Goal: Task Accomplishment & Management: Use online tool/utility

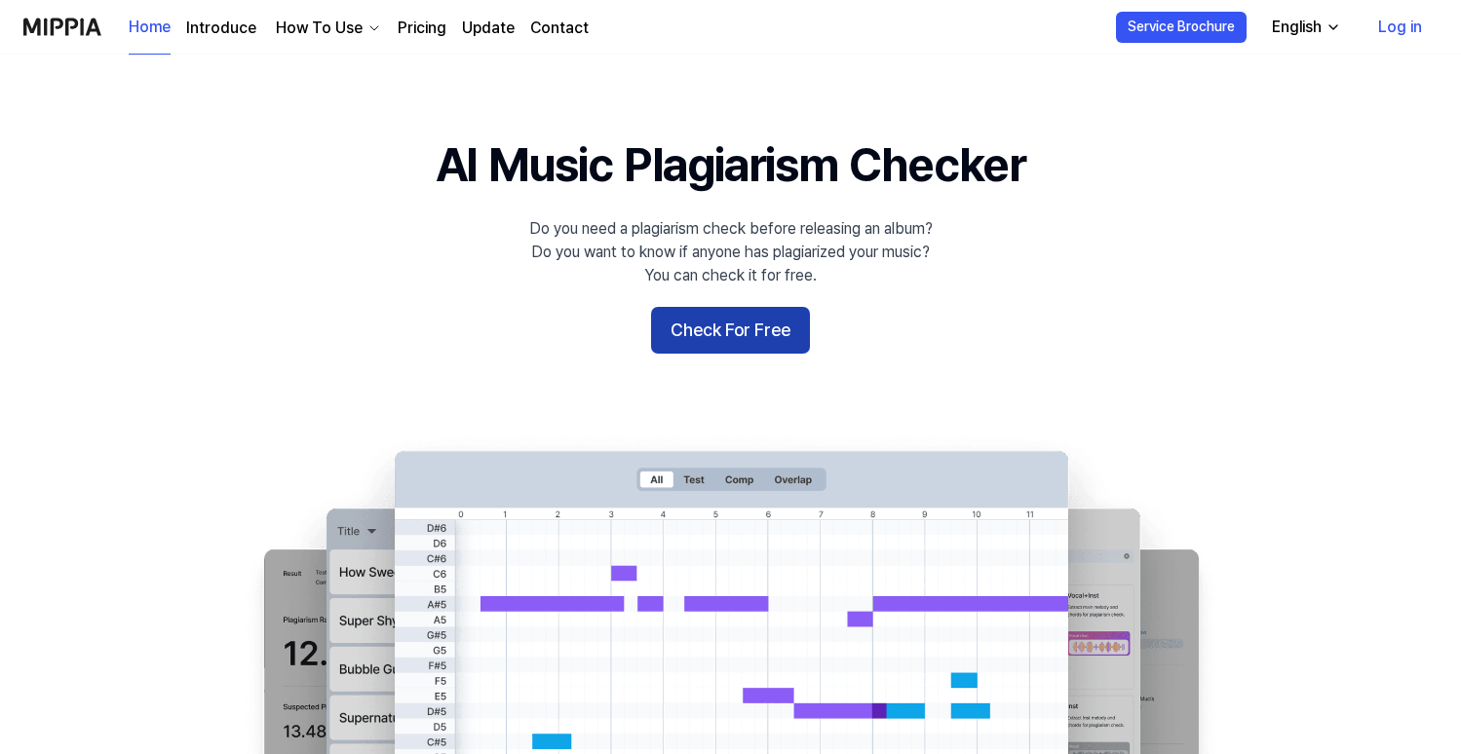
click at [708, 331] on button "Check For Free" at bounding box center [730, 330] width 159 height 47
click at [1329, 26] on icon "button" at bounding box center [1334, 27] width 16 height 16
click at [1335, 26] on icon "button" at bounding box center [1334, 27] width 16 height 16
click at [723, 306] on 배너 "AI Music Plagiarism Checker Do you need a plagiarism check before releasing an …" at bounding box center [731, 487] width 1404 height 709
click at [715, 334] on button "Check For Free" at bounding box center [730, 330] width 159 height 47
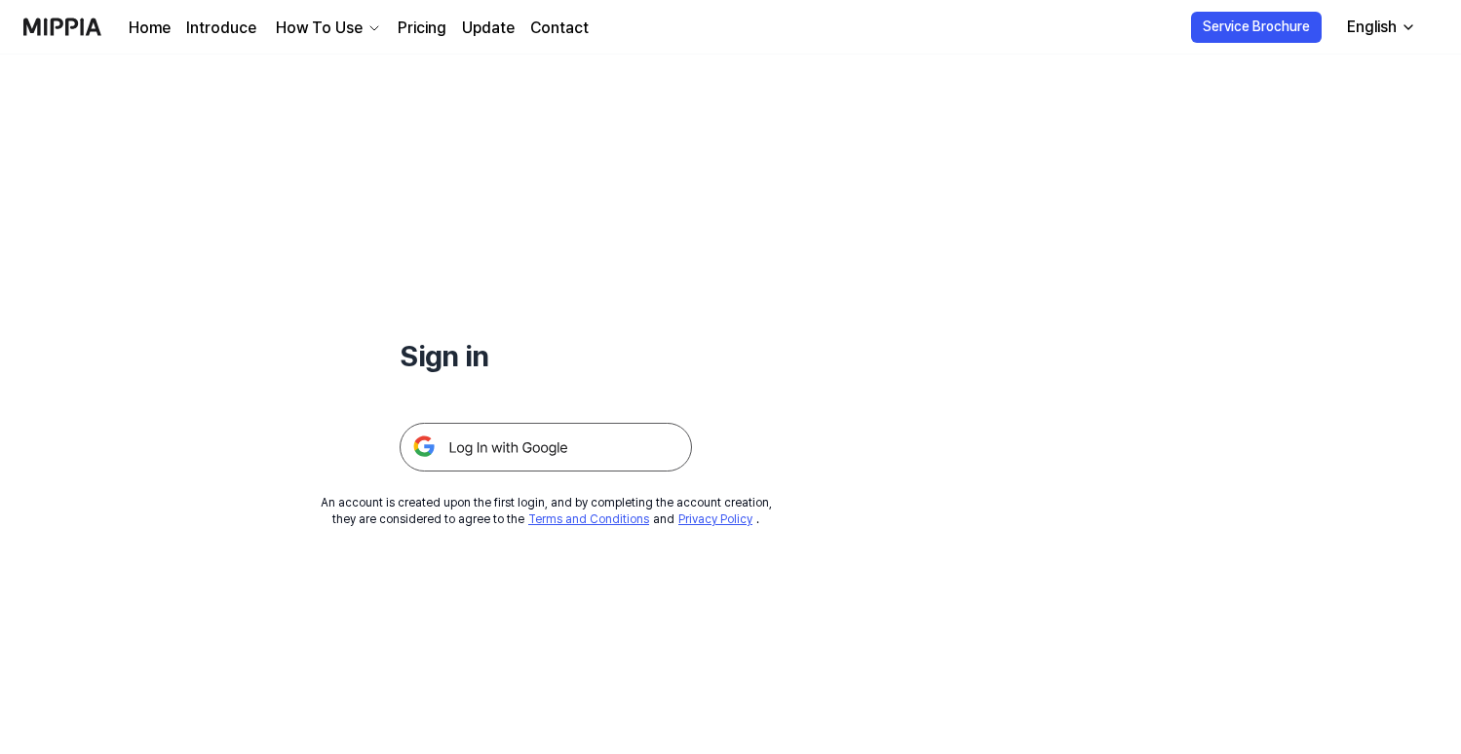
click at [467, 442] on img at bounding box center [546, 447] width 292 height 49
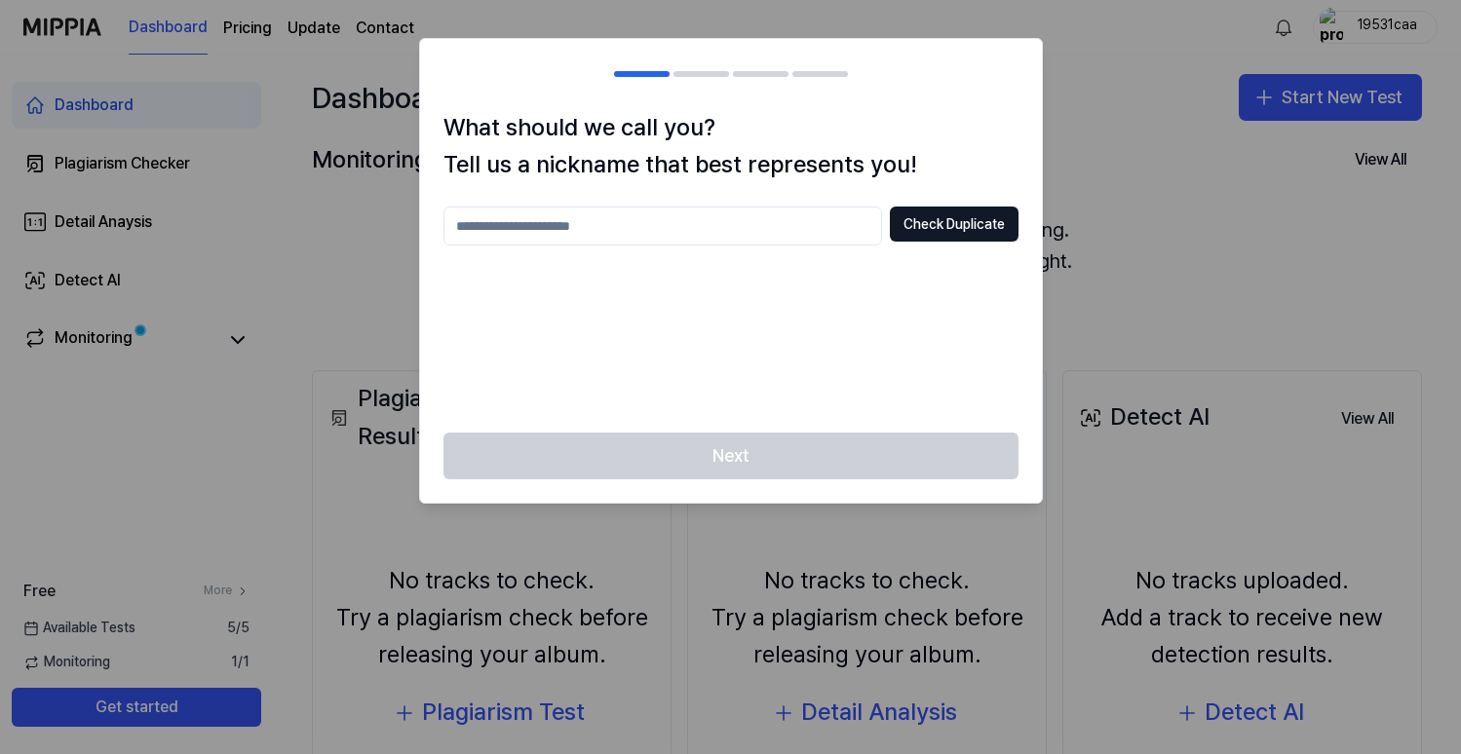
click at [753, 226] on input "text" at bounding box center [663, 226] width 439 height 39
type input "*******"
click at [930, 229] on button "Check Duplicate" at bounding box center [954, 224] width 129 height 35
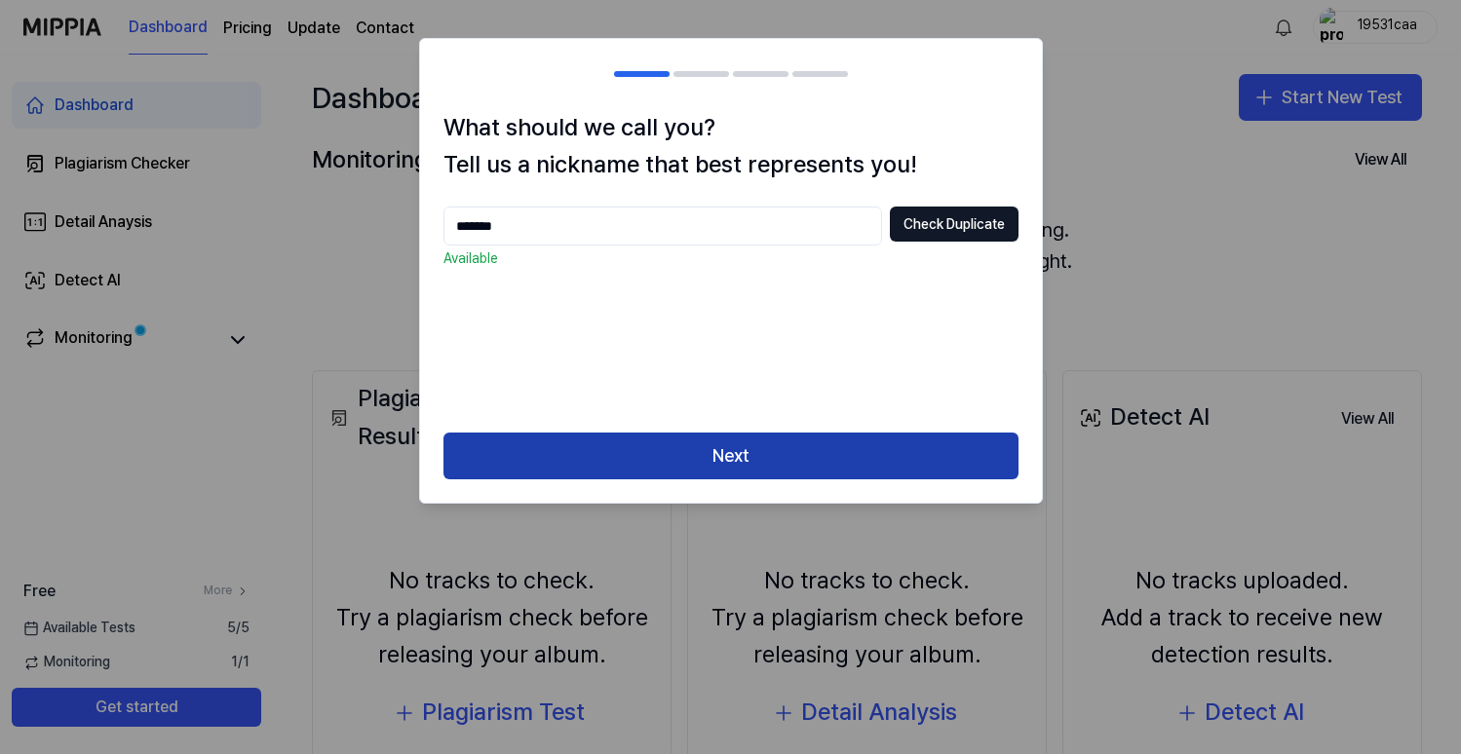
click at [765, 461] on button "Next" at bounding box center [731, 456] width 575 height 47
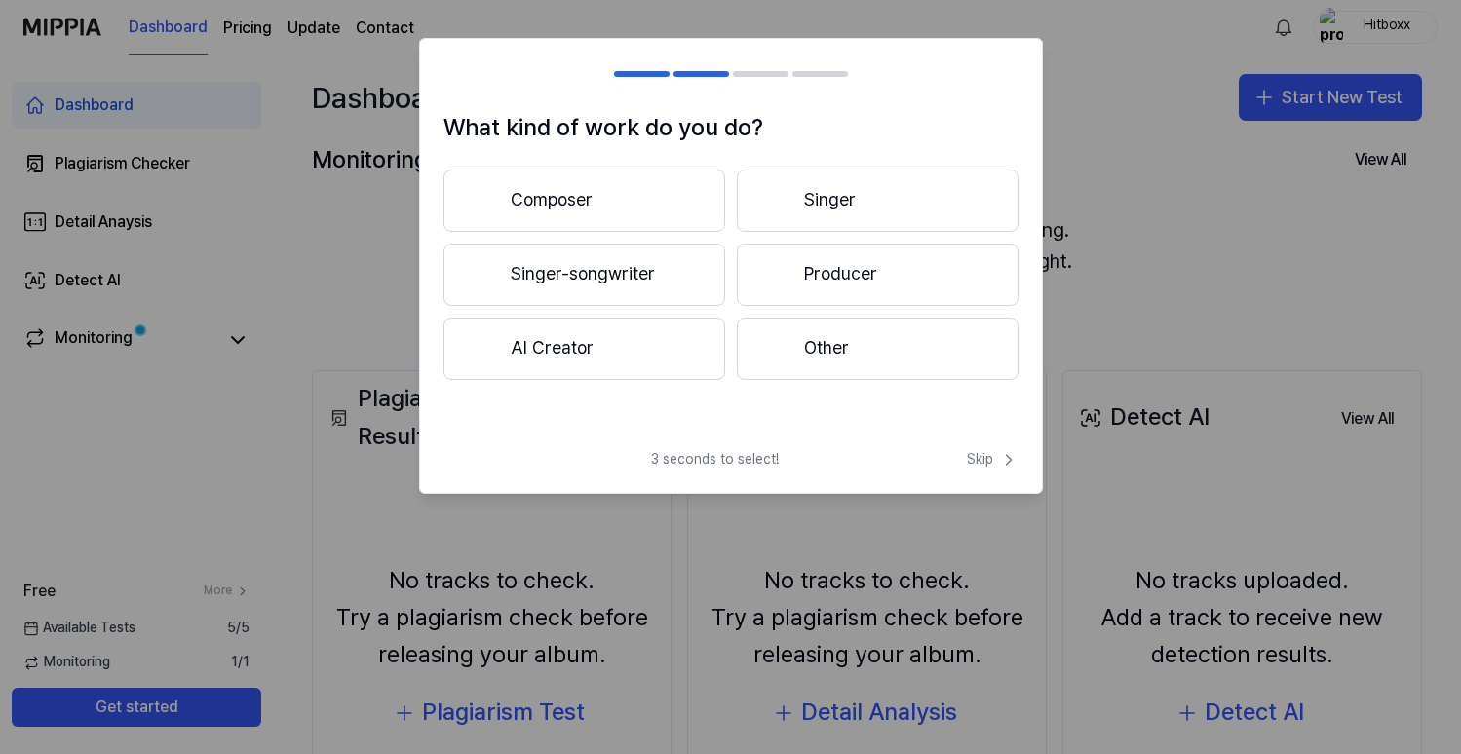
click at [618, 207] on button "Composer" at bounding box center [585, 201] width 282 height 62
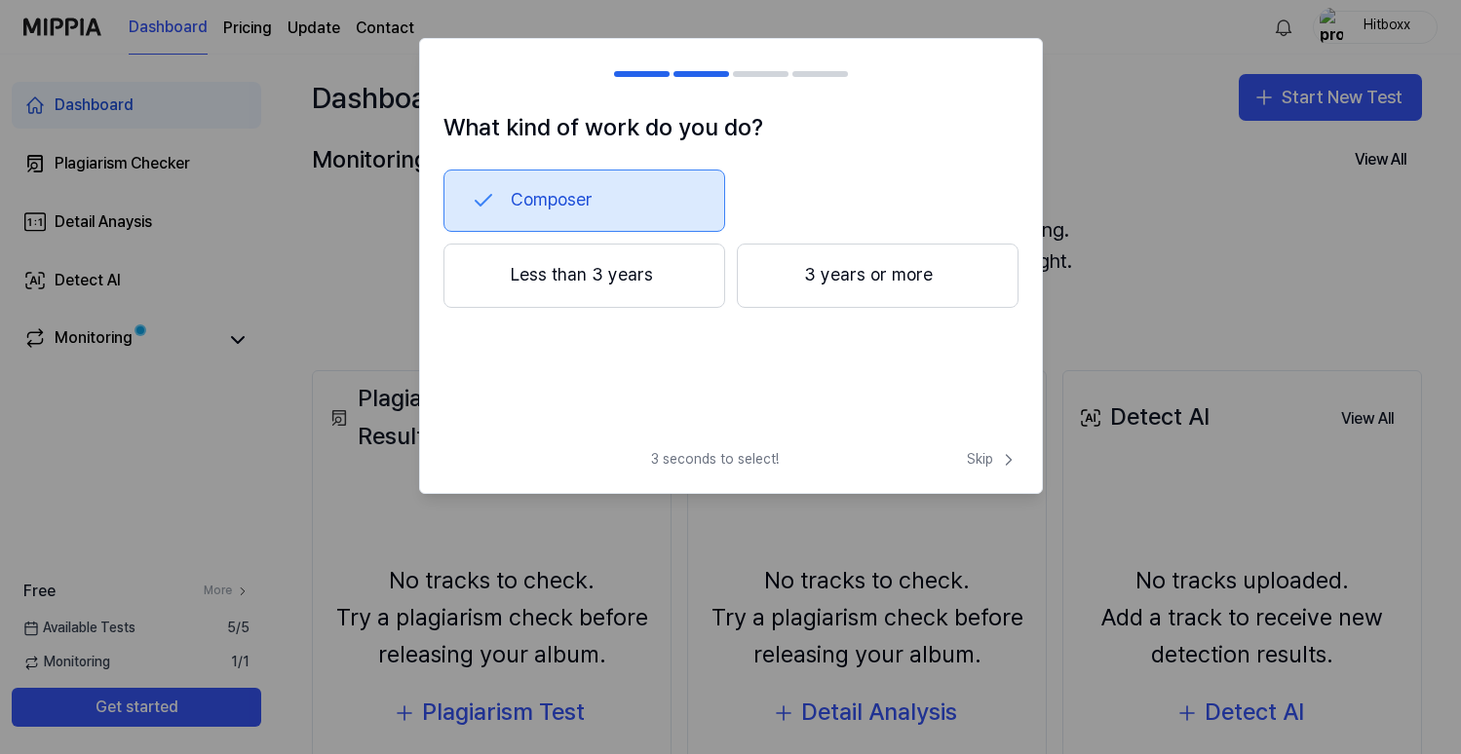
click at [904, 286] on button "3 years or more" at bounding box center [878, 276] width 282 height 64
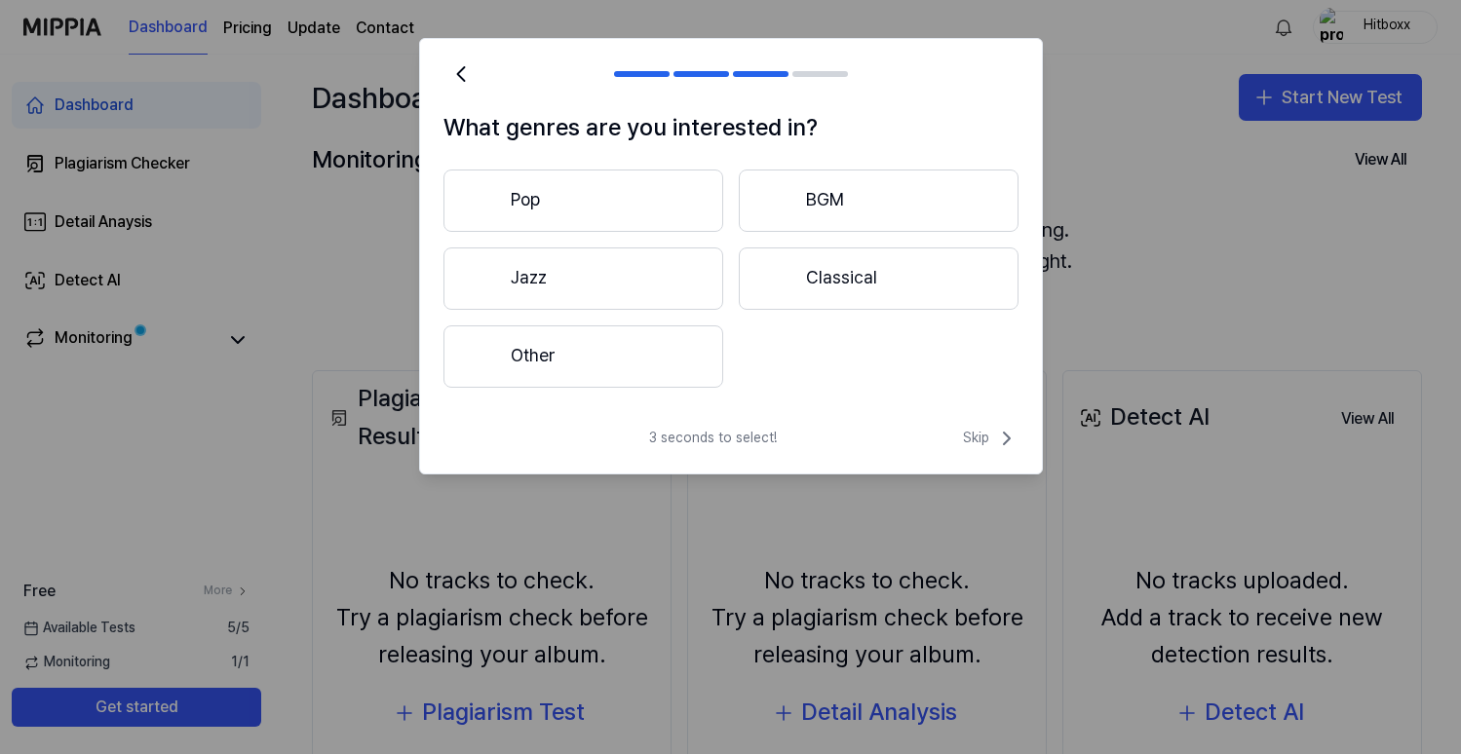
click at [591, 365] on button "Other" at bounding box center [584, 357] width 280 height 62
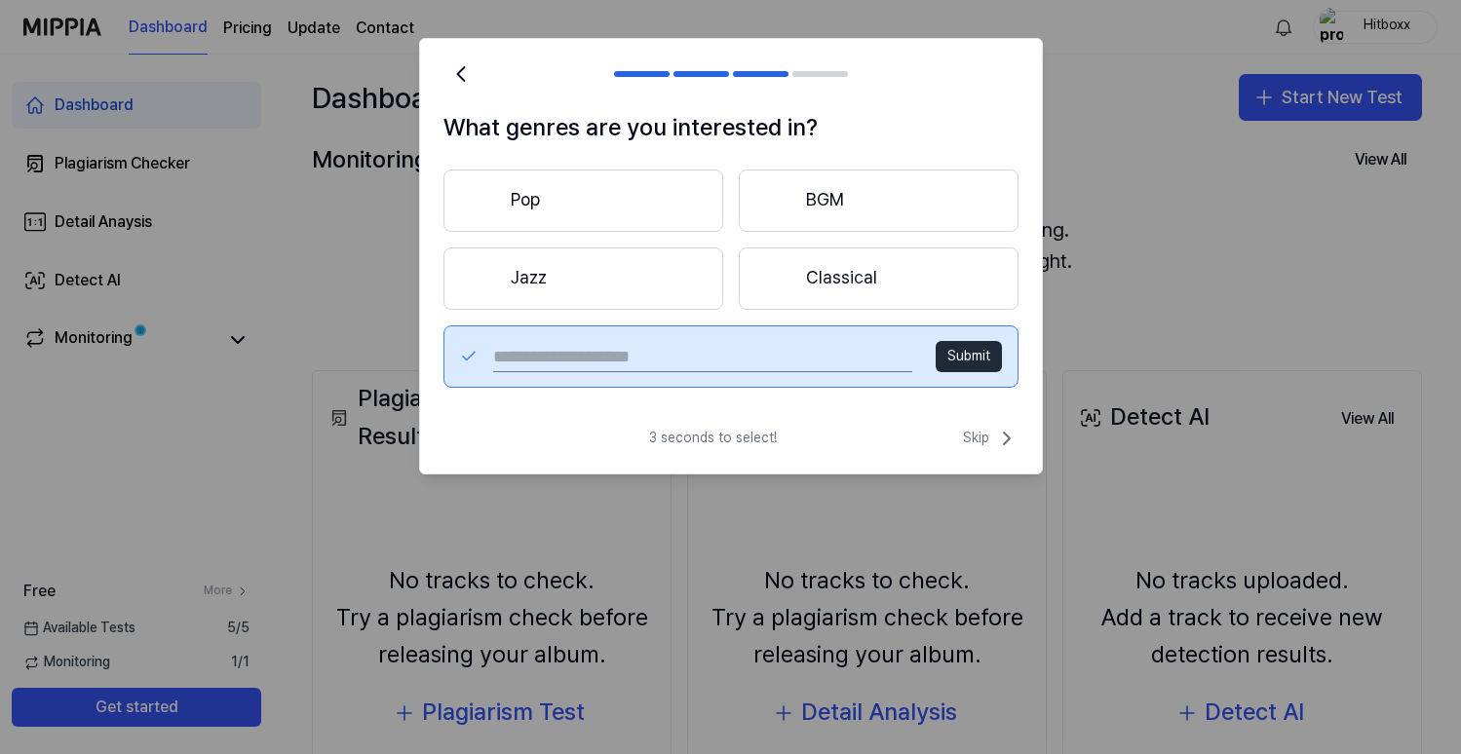
click at [686, 346] on input "text" at bounding box center [702, 356] width 418 height 31
type input "*******"
click at [969, 360] on button "Submit" at bounding box center [969, 356] width 66 height 31
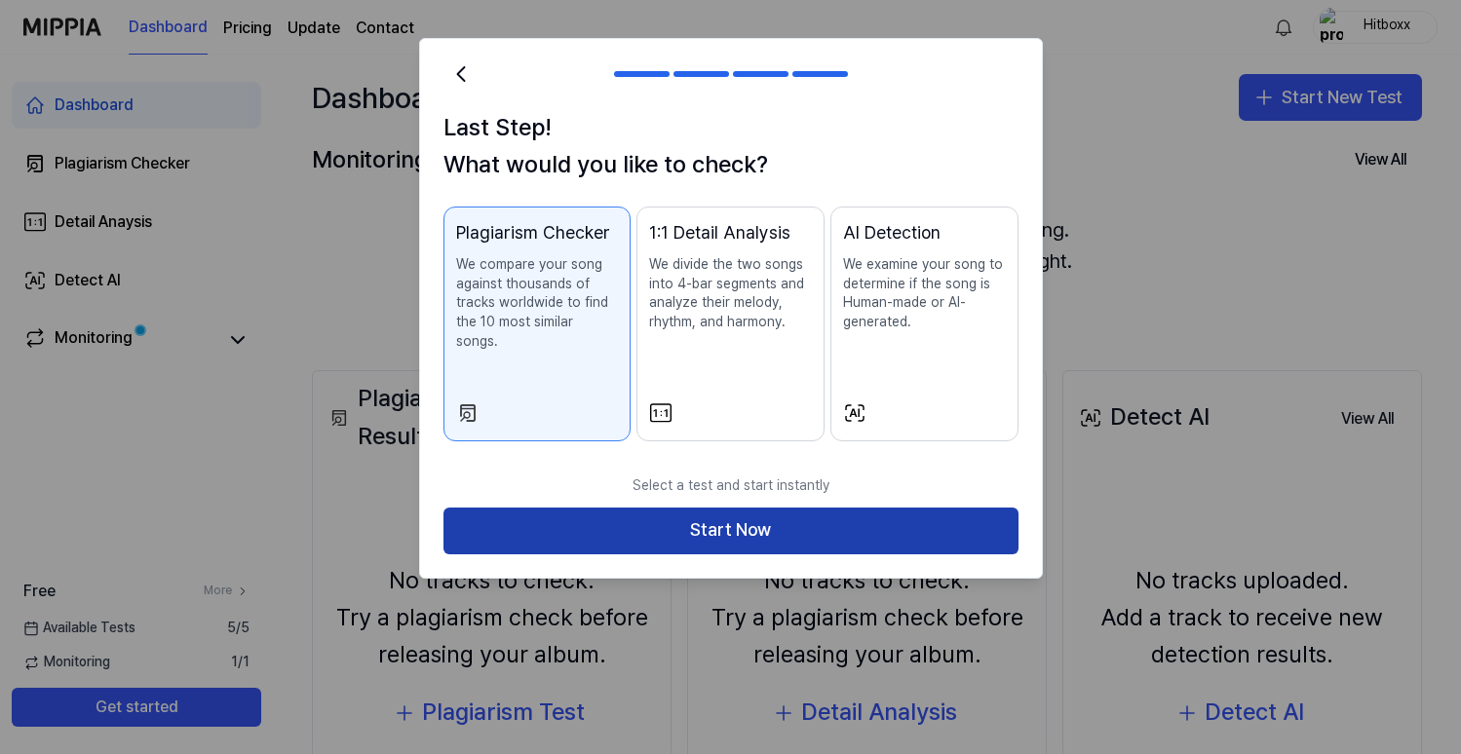
click at [760, 508] on button "Start Now" at bounding box center [731, 531] width 575 height 47
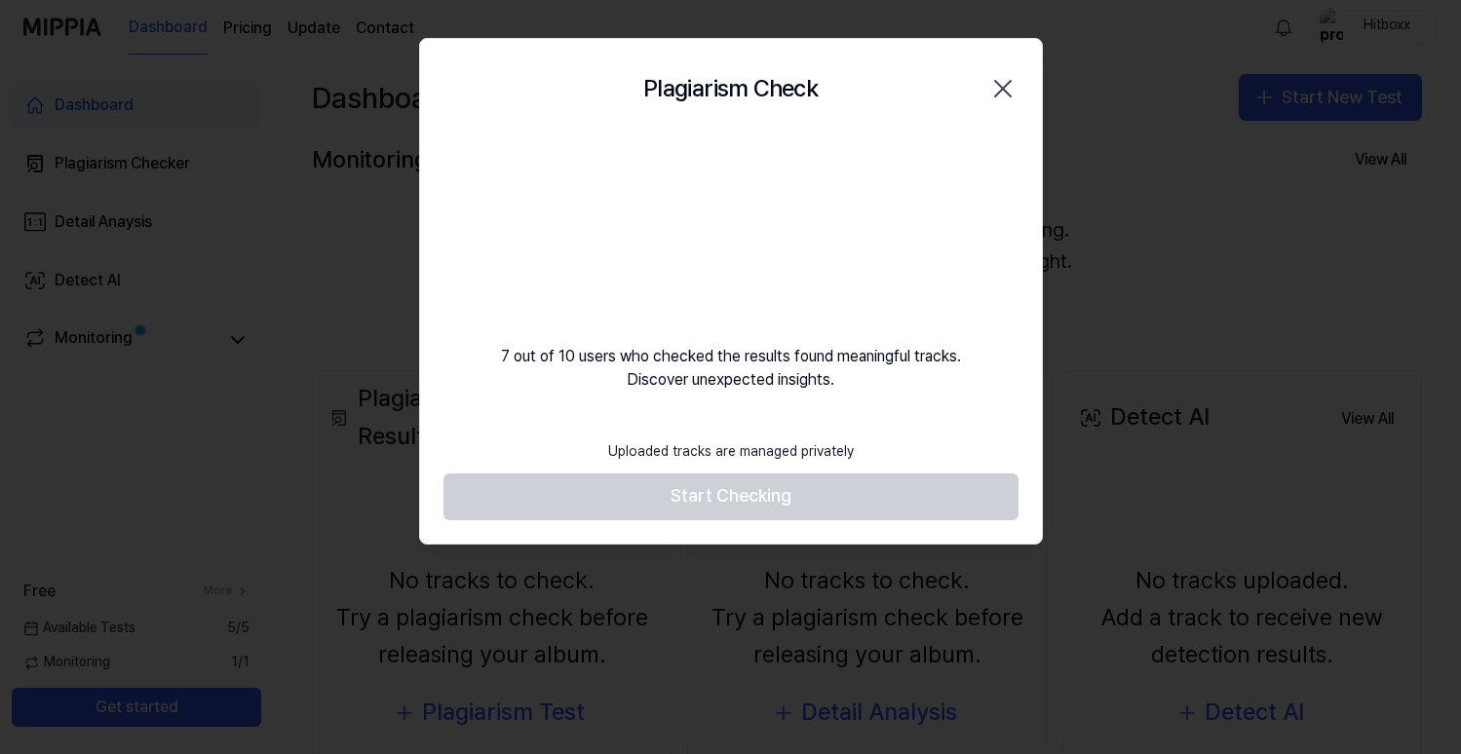
click at [861, 53] on div "Plagiarism Check Close" at bounding box center [731, 88] width 622 height 99
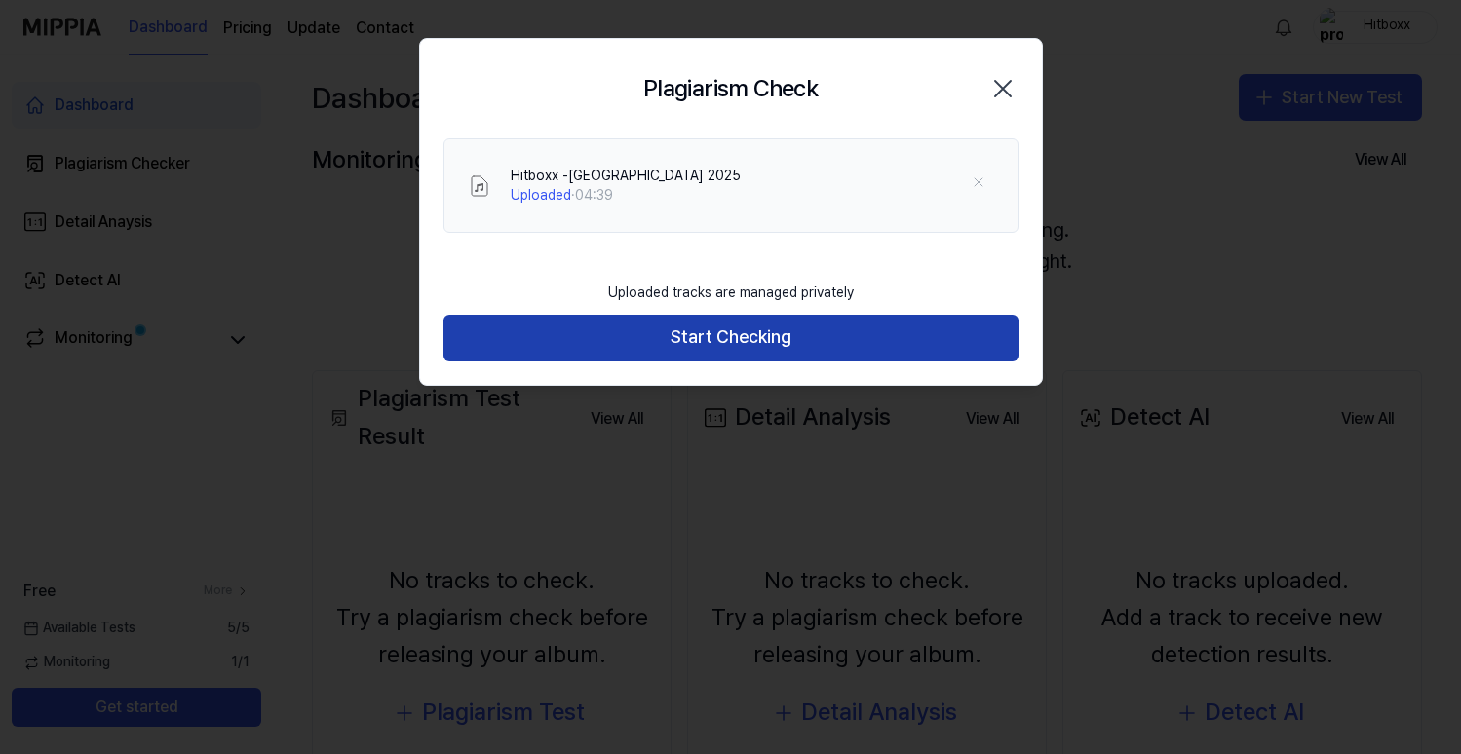
click at [767, 345] on button "Start Checking" at bounding box center [731, 338] width 575 height 47
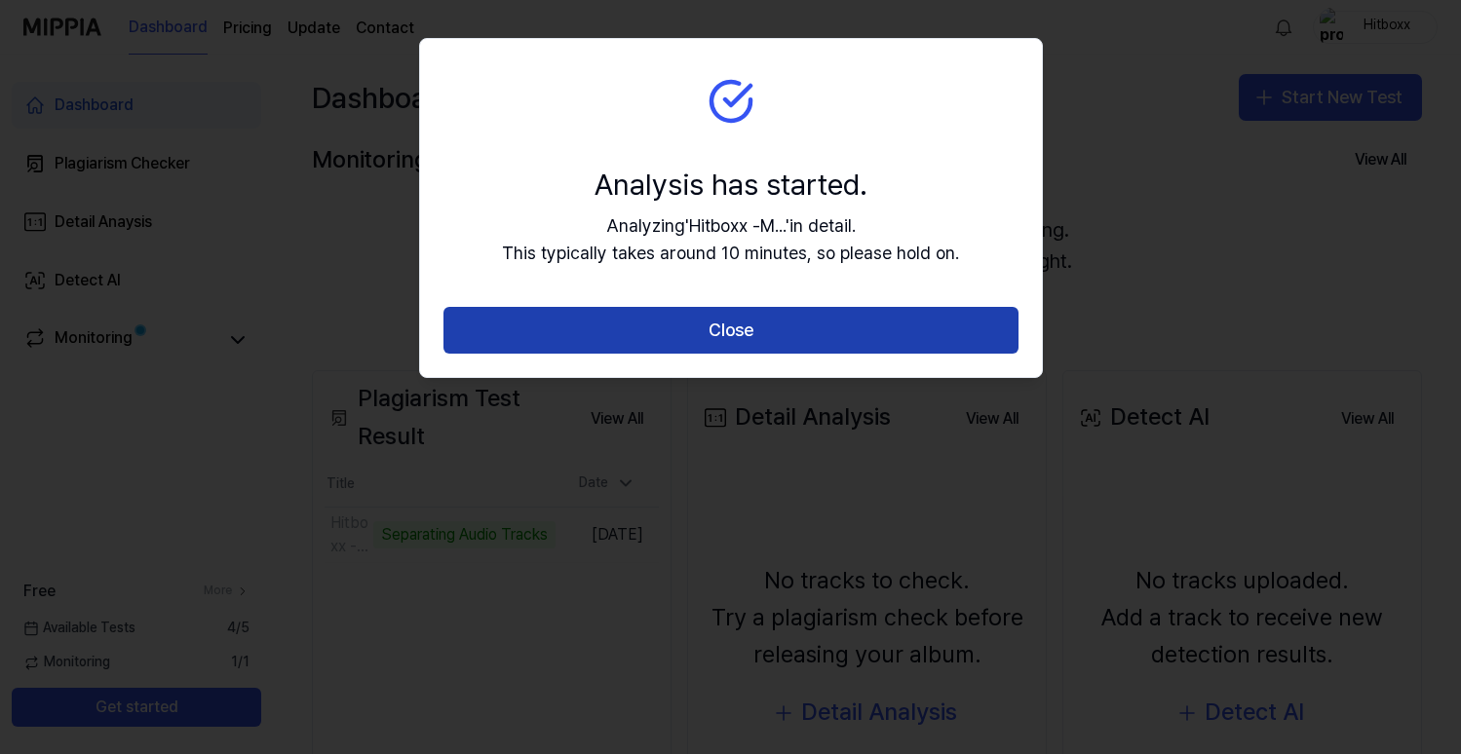
click at [753, 324] on button "Close" at bounding box center [731, 330] width 575 height 47
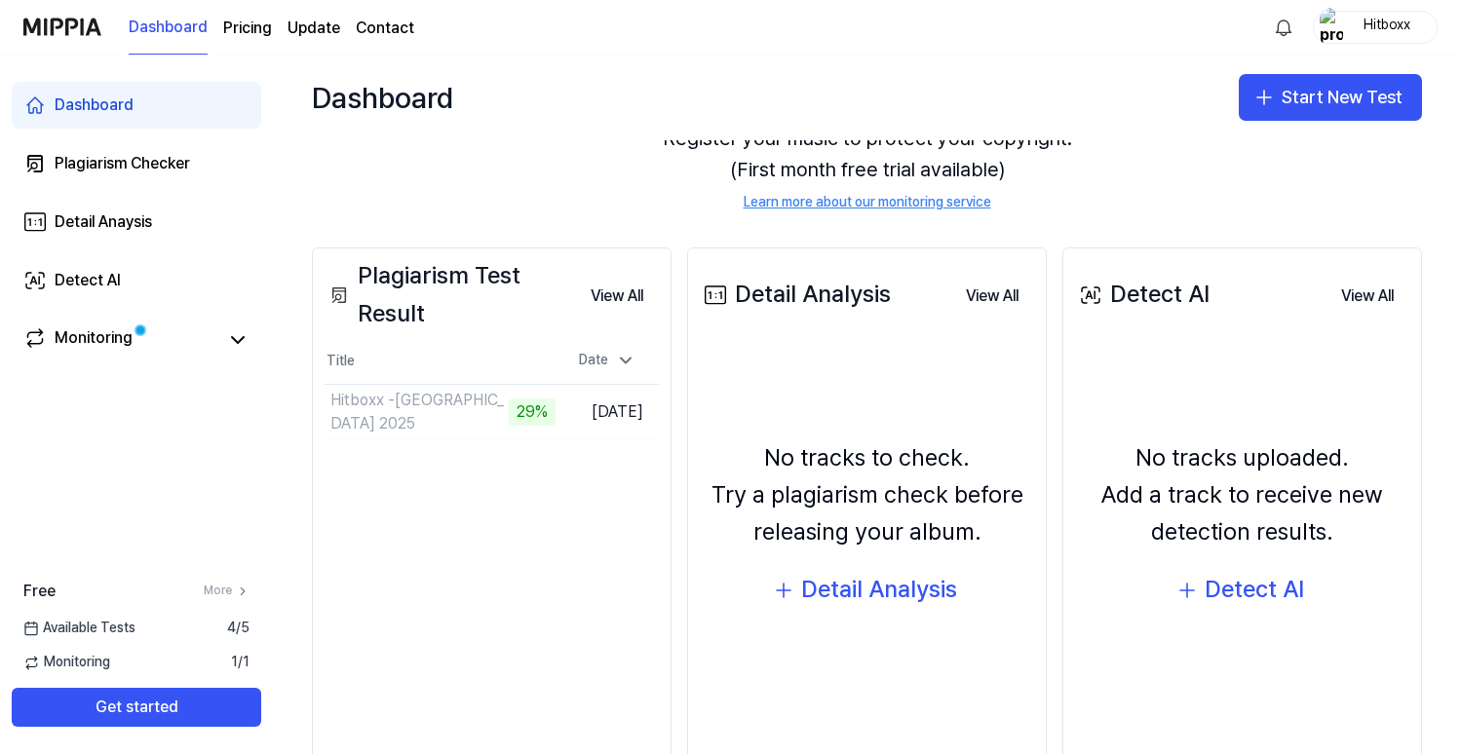
scroll to position [186, 0]
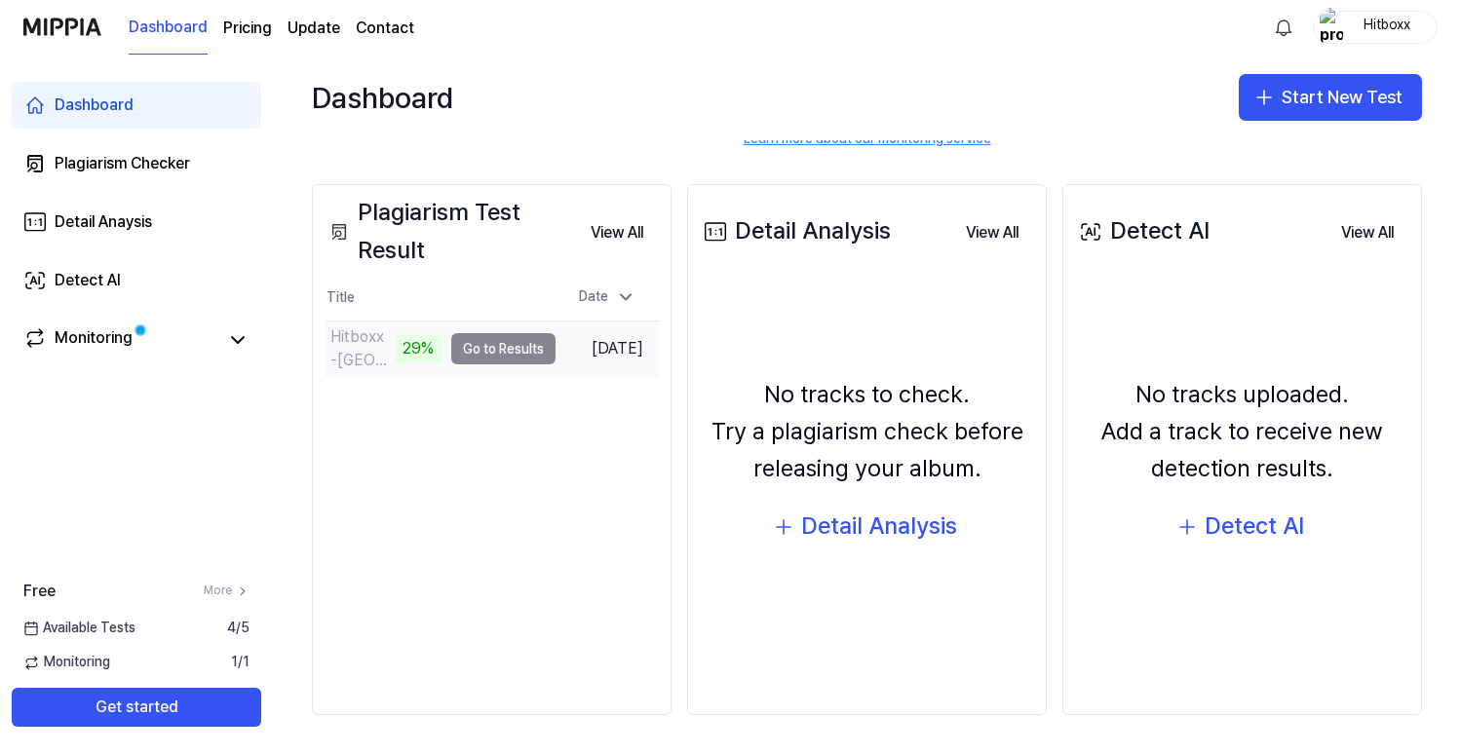
click at [483, 343] on td "Hitboxx -[GEOGRAPHIC_DATA] 2025 29% Go to Results" at bounding box center [440, 349] width 231 height 55
click at [479, 348] on button "Go to Results" at bounding box center [503, 348] width 104 height 31
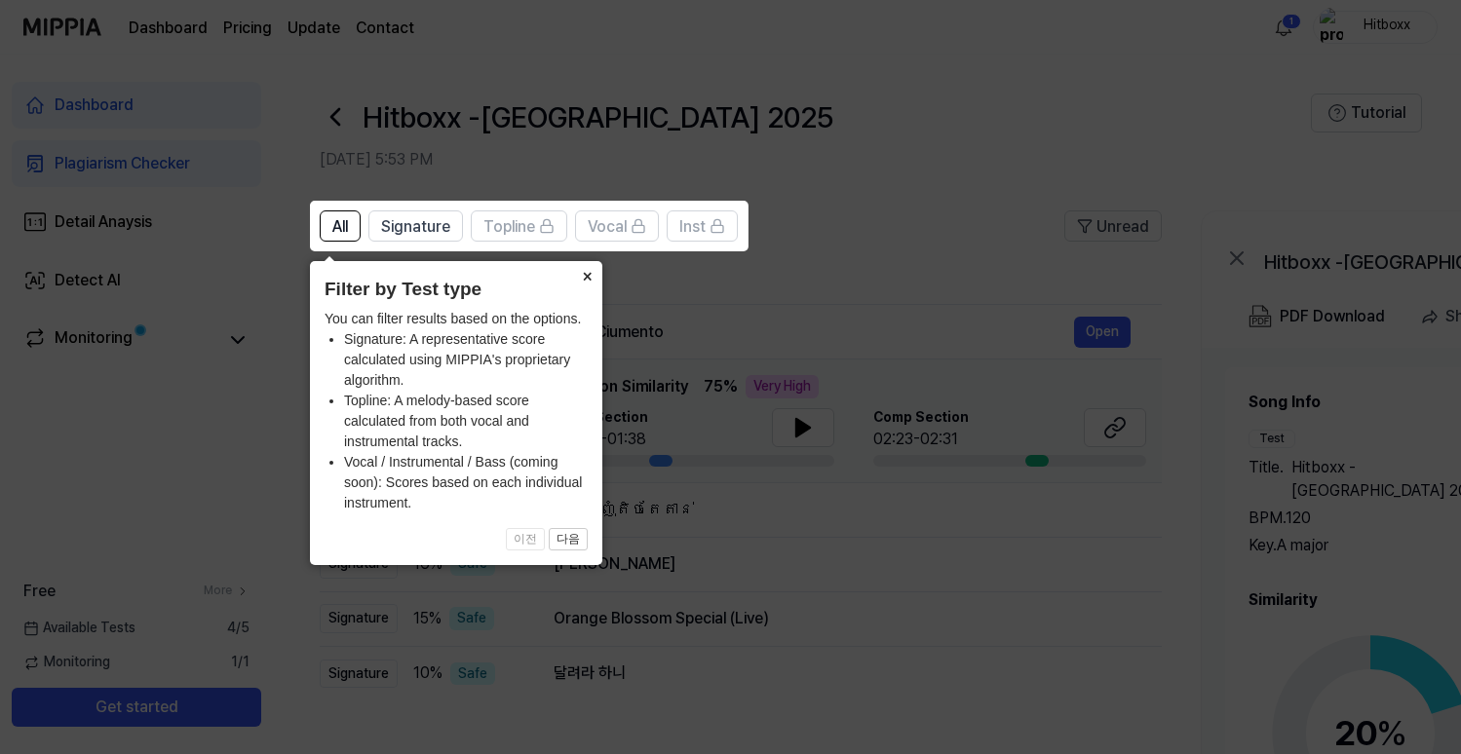
click at [586, 273] on button "×" at bounding box center [586, 274] width 31 height 27
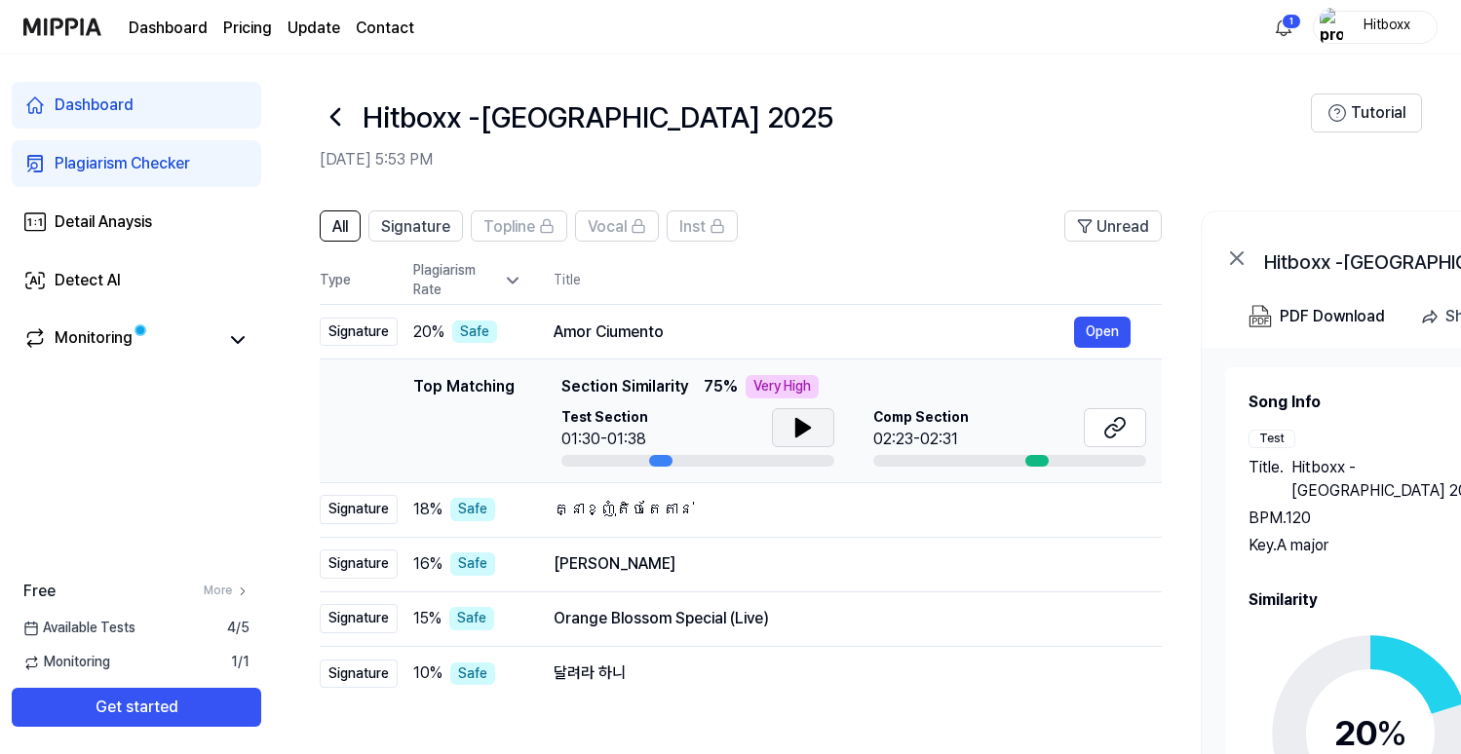
click at [799, 427] on icon at bounding box center [803, 428] width 14 height 18
click at [797, 429] on icon at bounding box center [799, 428] width 4 height 16
click at [1035, 457] on div at bounding box center [1036, 461] width 23 height 12
click at [791, 425] on icon at bounding box center [802, 427] width 23 height 23
click at [792, 422] on icon at bounding box center [802, 427] width 23 height 23
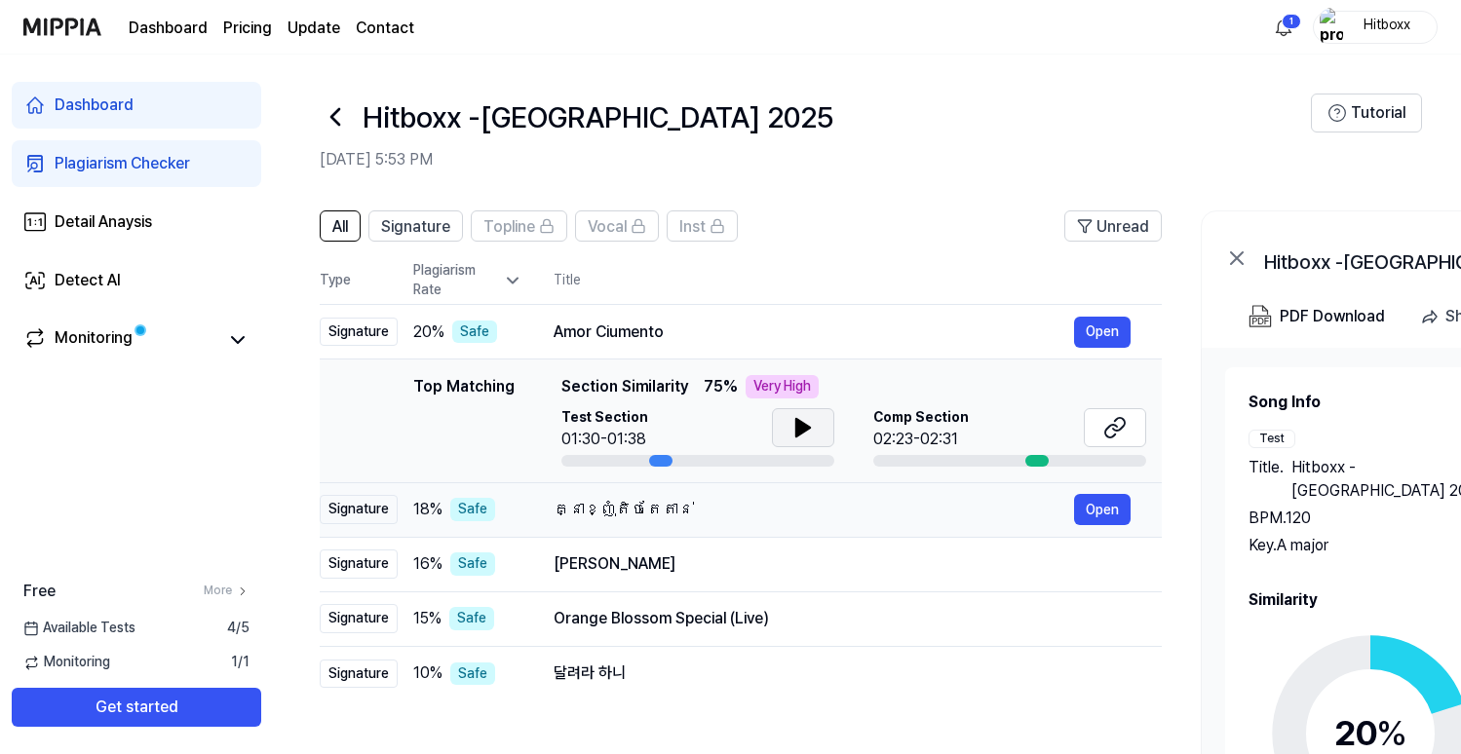
scroll to position [99, 0]
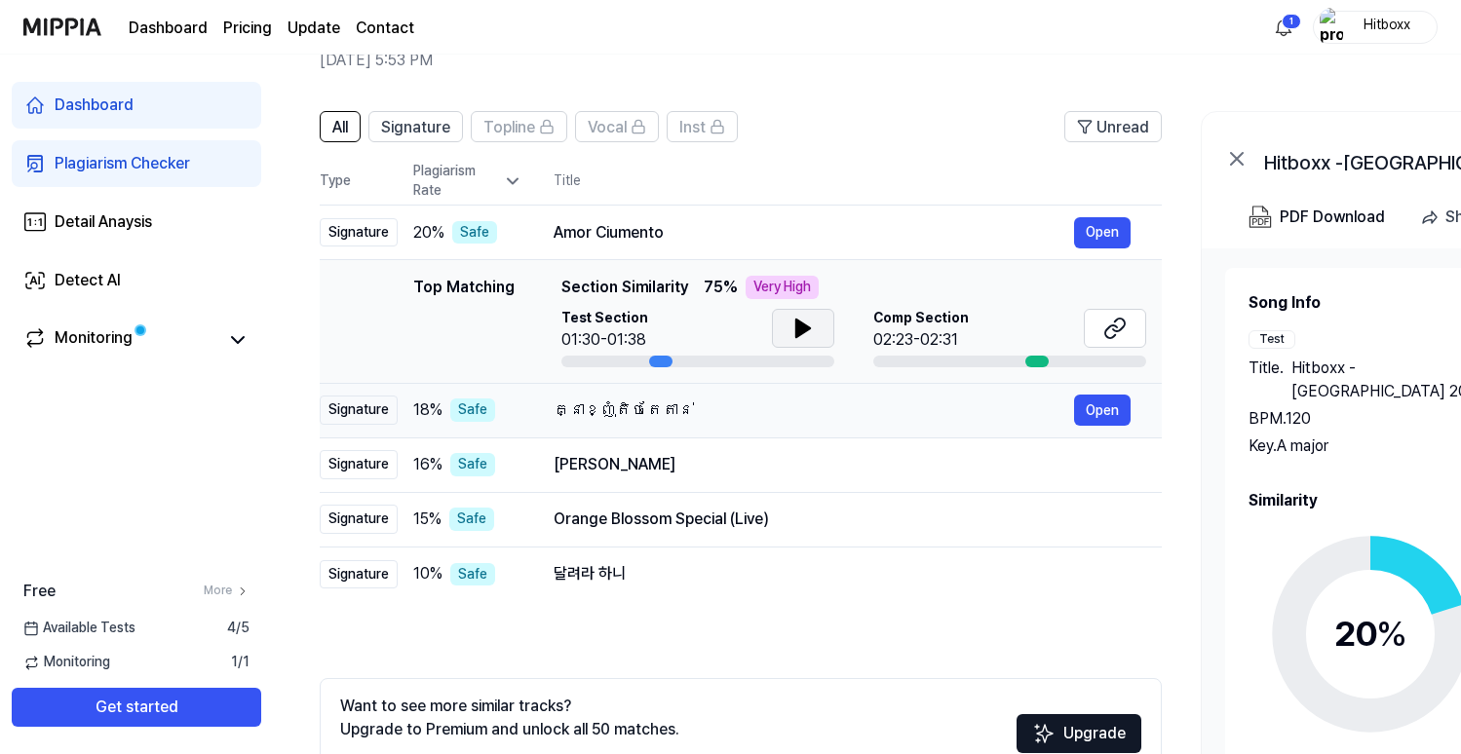
click at [778, 413] on div "គ្នាខ្ញុំតិចតែតាន់" at bounding box center [814, 410] width 521 height 23
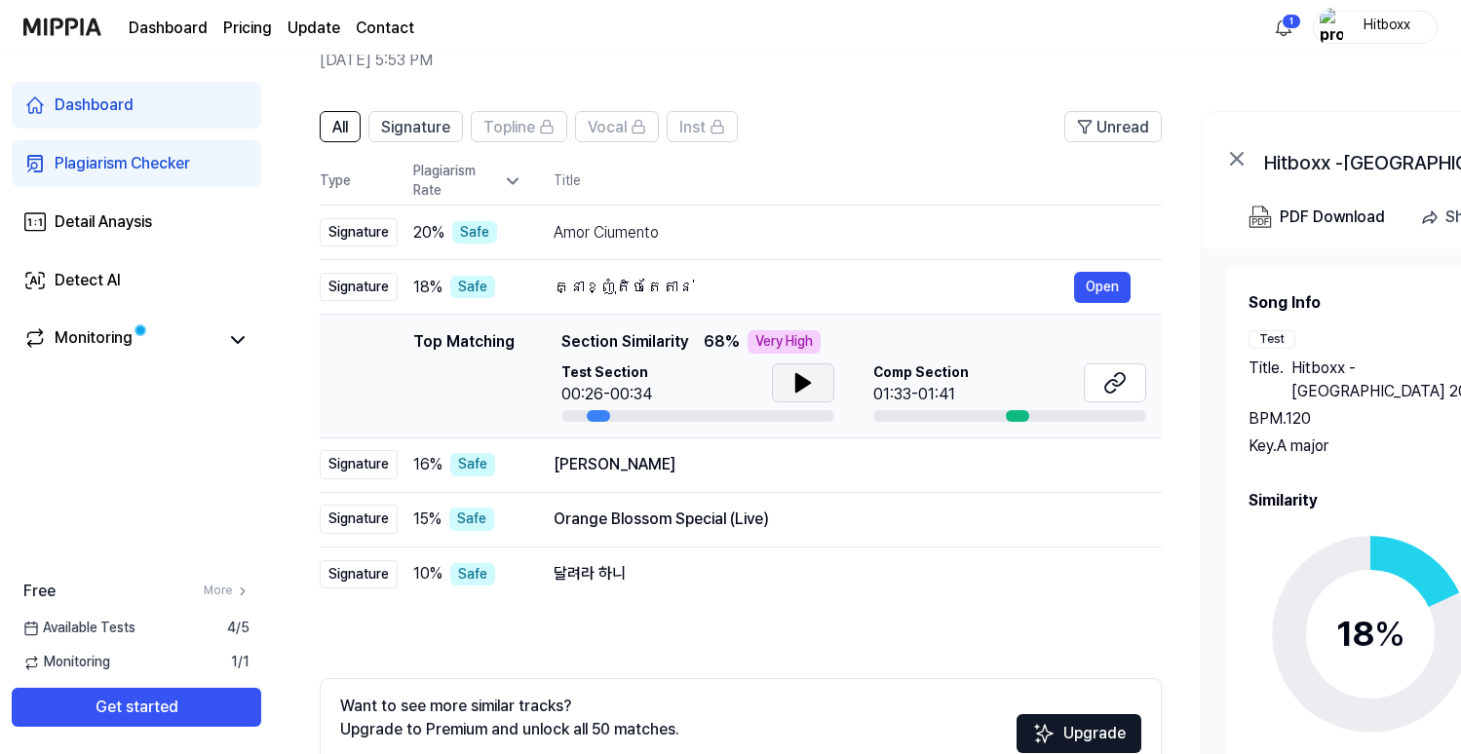
click at [804, 393] on icon at bounding box center [802, 382] width 23 height 23
click at [802, 392] on icon at bounding box center [802, 382] width 23 height 23
click at [704, 465] on div "[PERSON_NAME]" at bounding box center [814, 464] width 521 height 23
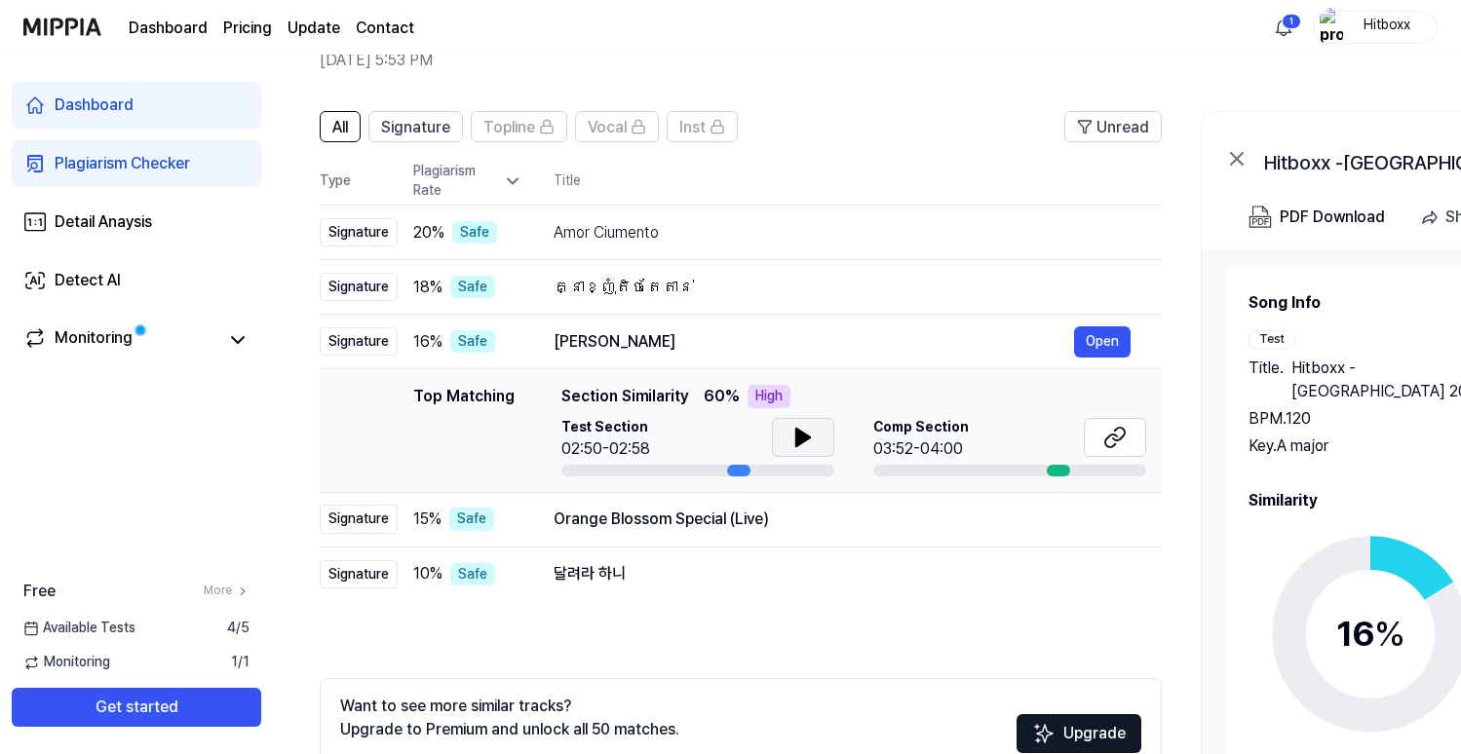
click at [793, 430] on icon at bounding box center [802, 437] width 23 height 23
click at [798, 437] on icon at bounding box center [799, 438] width 4 height 16
click at [791, 515] on div "Orange Blossom Special (Live)" at bounding box center [814, 519] width 521 height 23
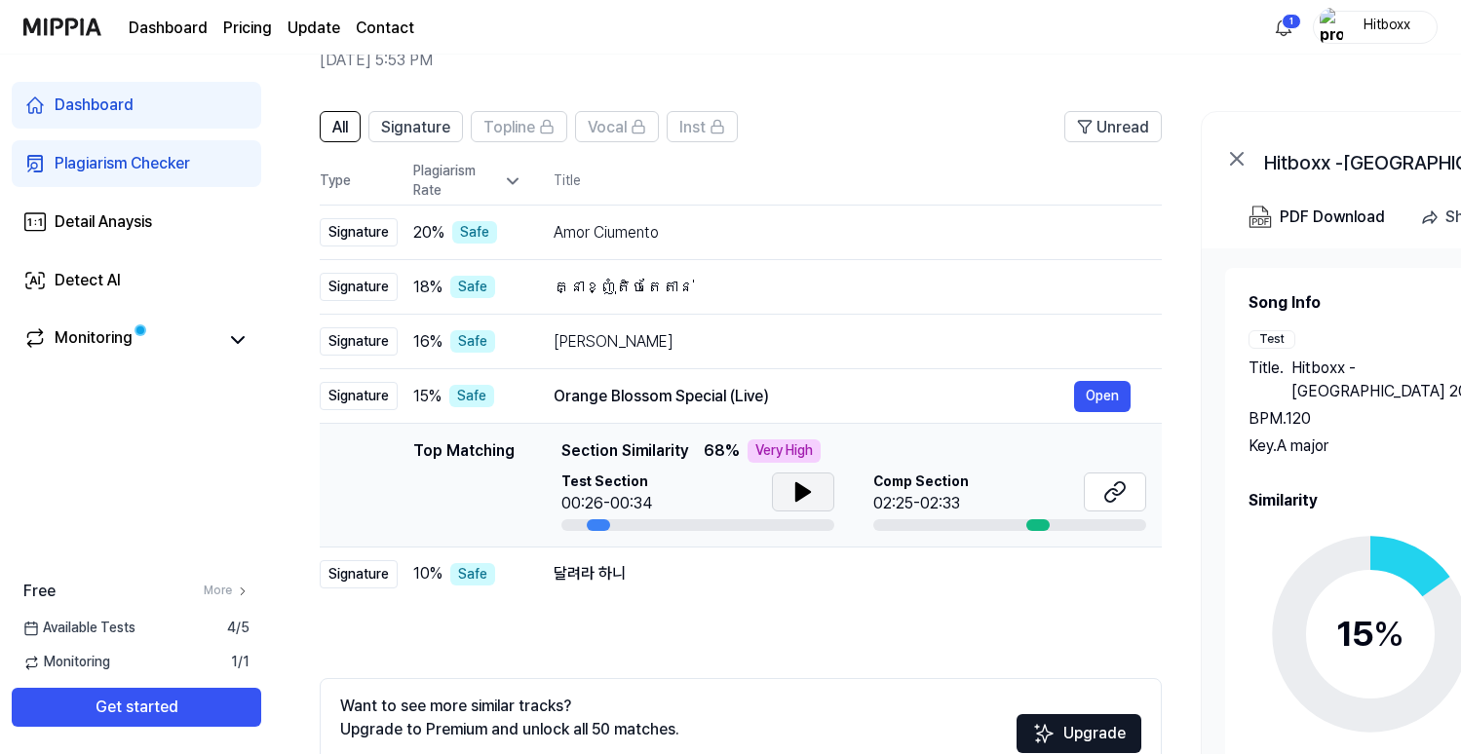
click at [796, 490] on icon at bounding box center [803, 492] width 14 height 18
click at [797, 489] on icon at bounding box center [799, 492] width 4 height 16
click at [683, 586] on div "달려라 하니" at bounding box center [814, 573] width 521 height 23
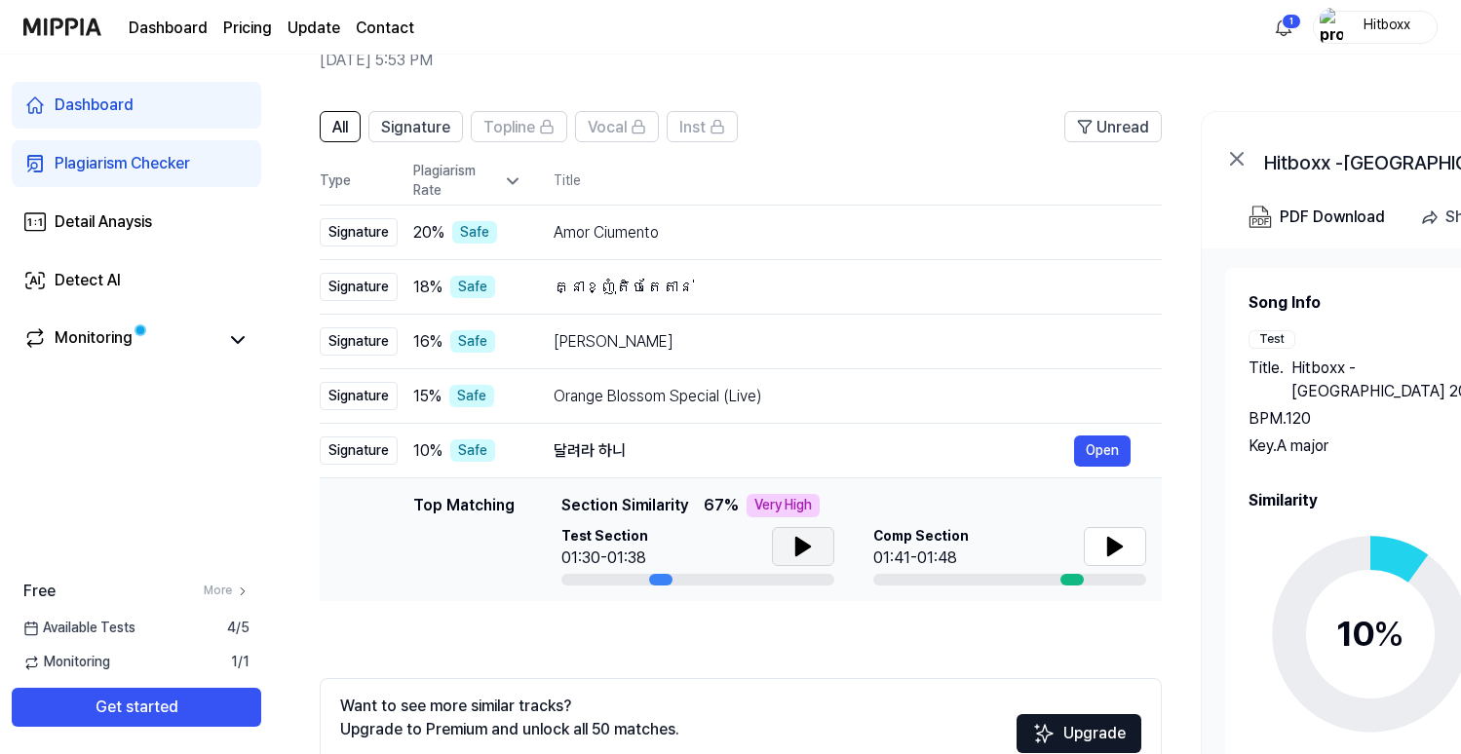
click at [796, 544] on icon at bounding box center [803, 547] width 14 height 18
click at [801, 543] on icon at bounding box center [802, 546] width 23 height 23
click at [1114, 542] on icon at bounding box center [1115, 547] width 14 height 18
click at [1109, 549] on icon at bounding box center [1111, 547] width 4 height 16
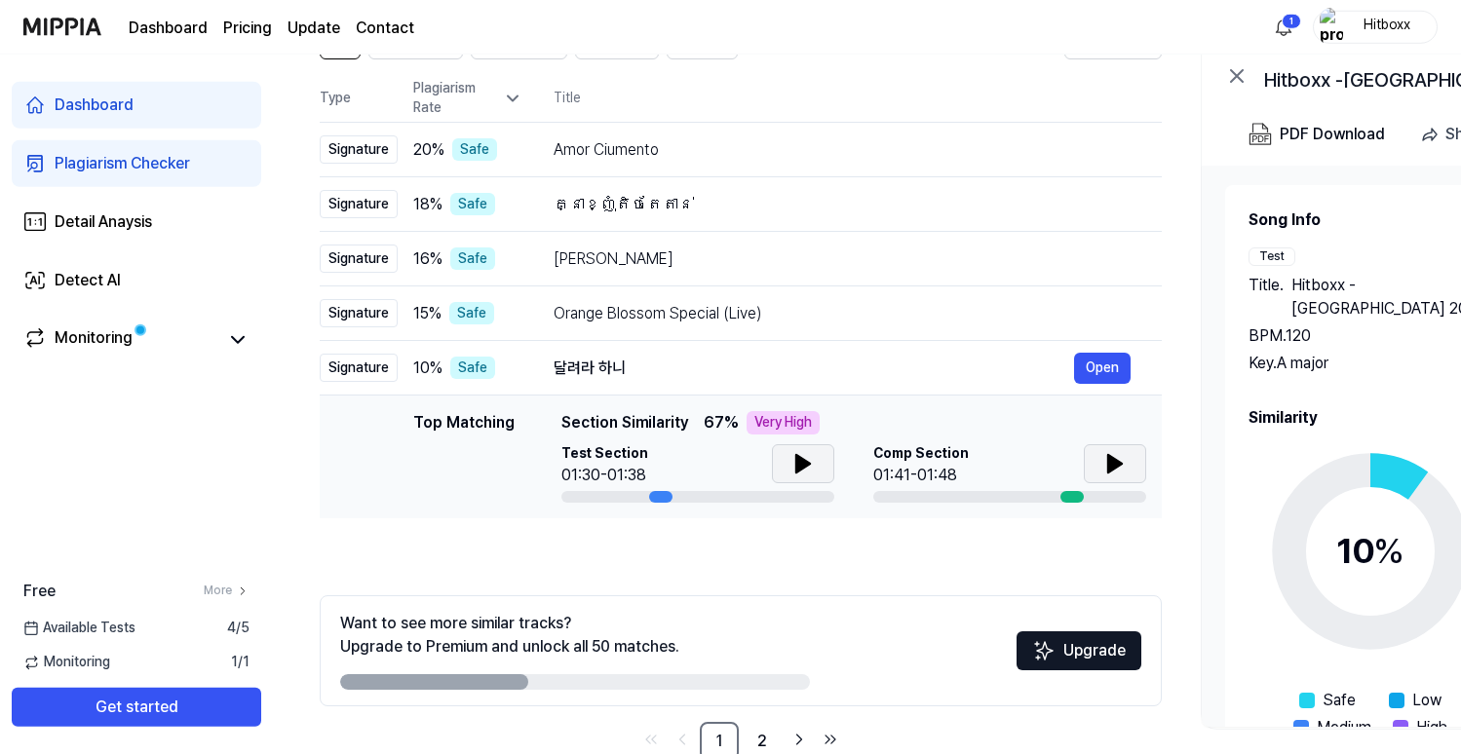
scroll to position [228, 0]
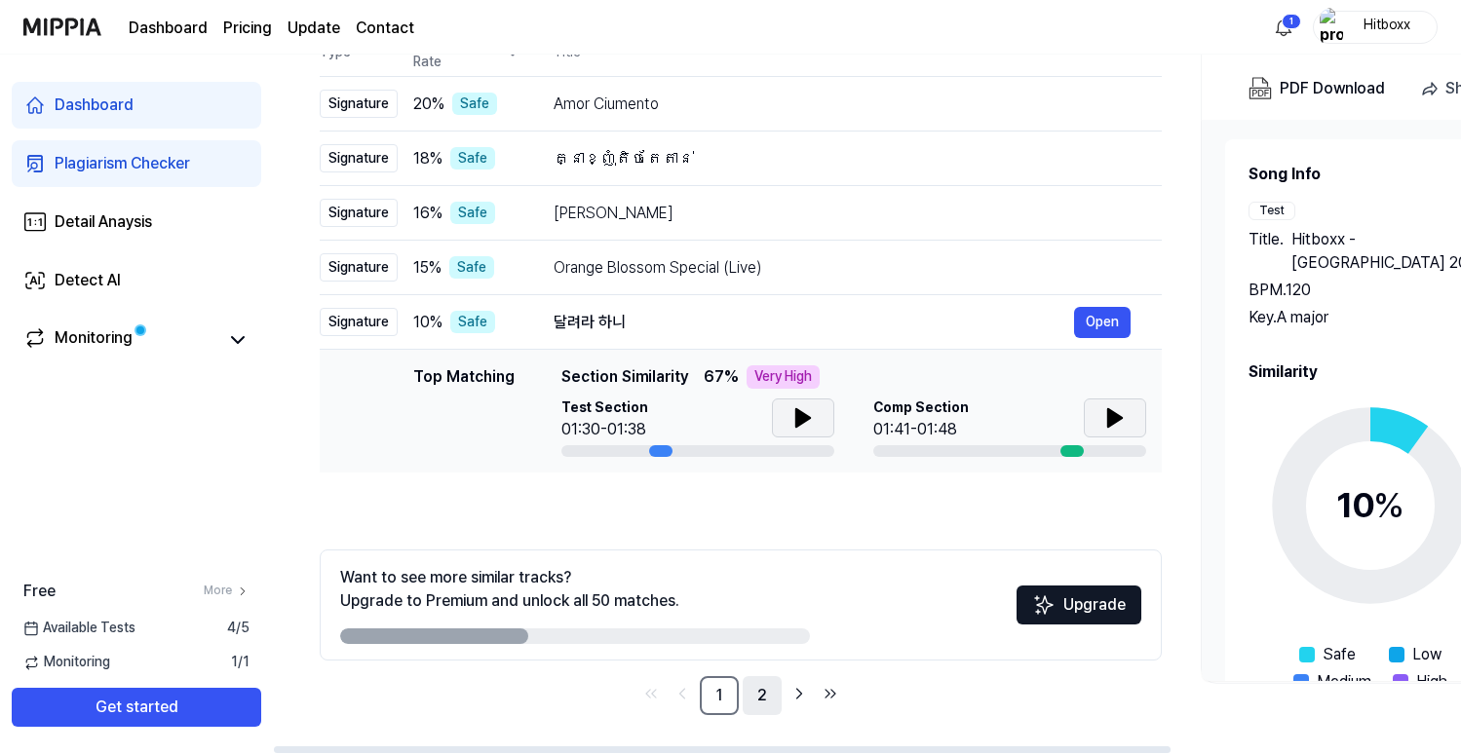
click at [764, 702] on link "2" at bounding box center [762, 695] width 39 height 39
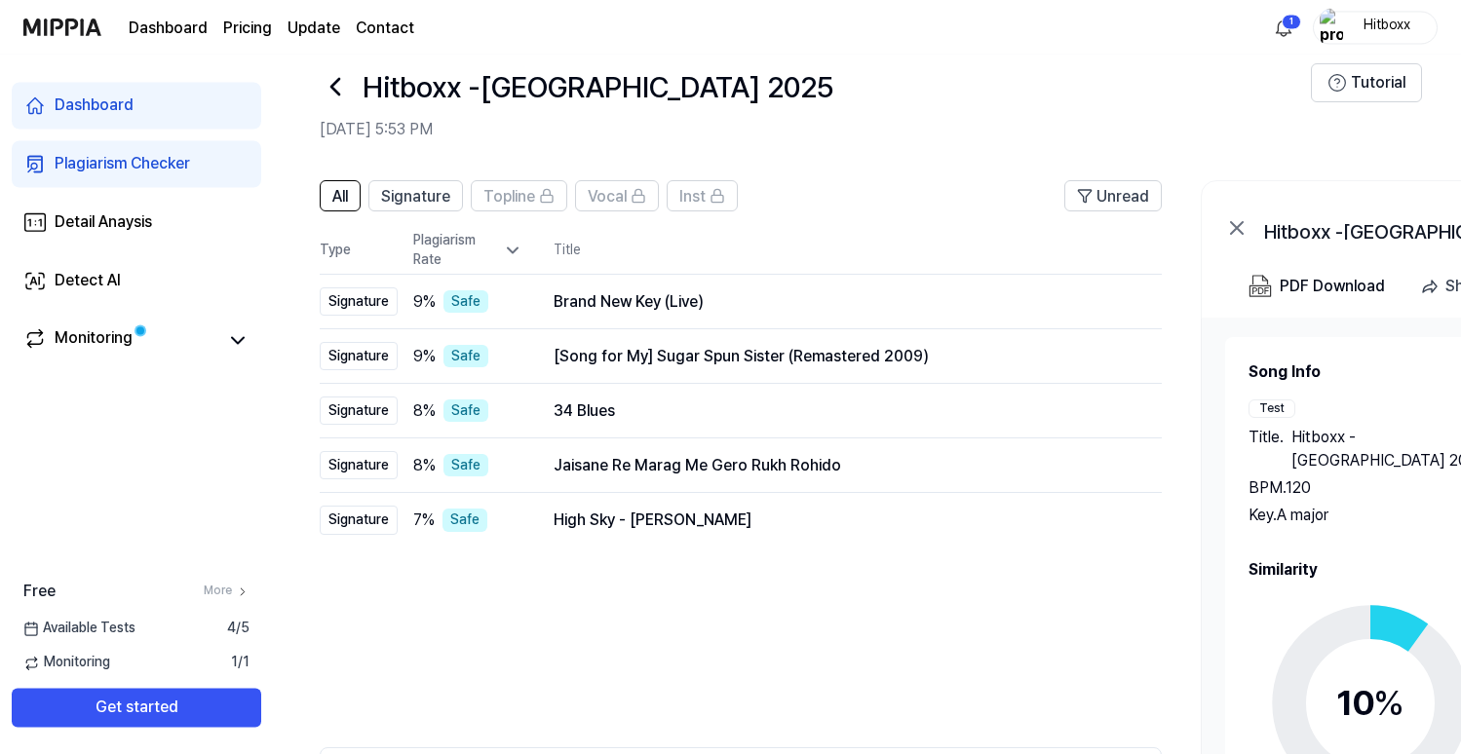
scroll to position [0, 0]
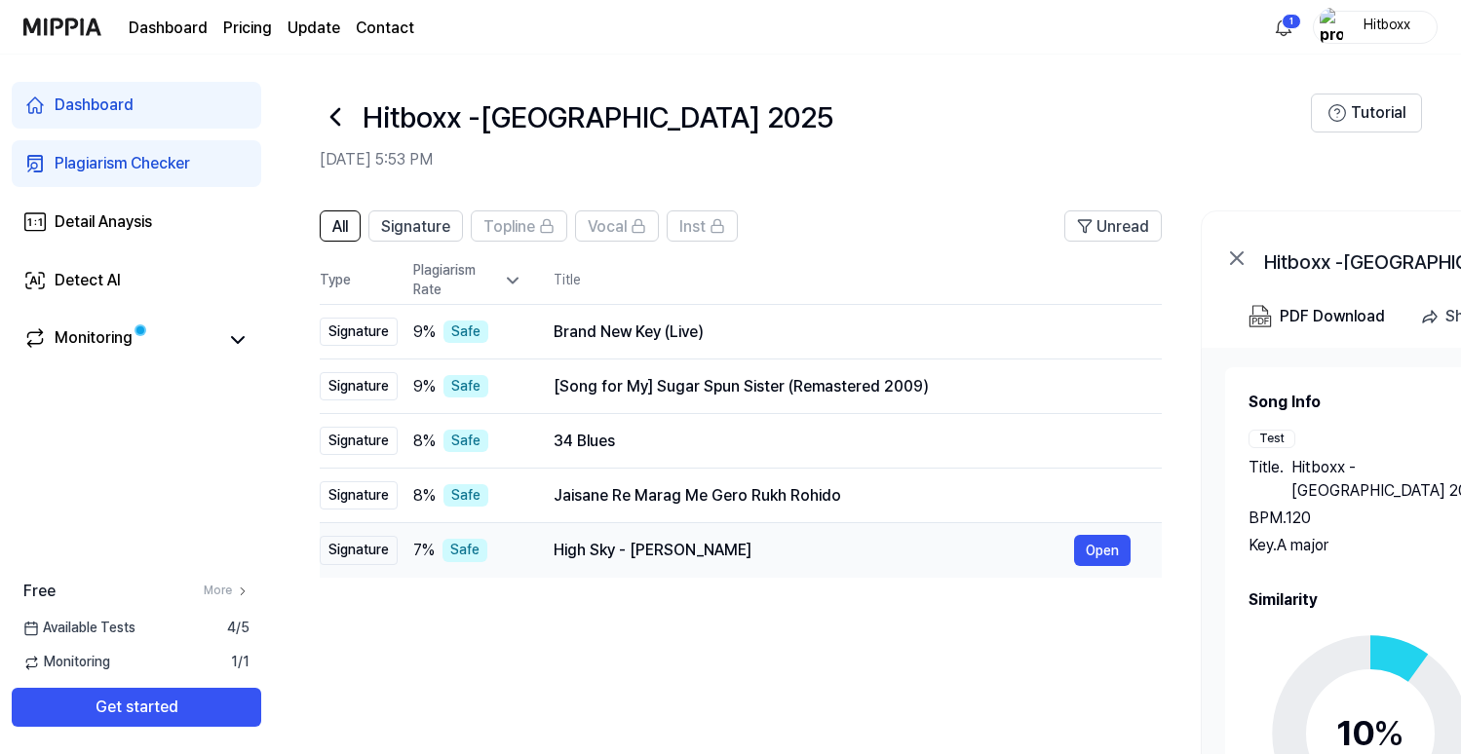
click at [732, 553] on div "High Sky - [PERSON_NAME]" at bounding box center [814, 550] width 521 height 23
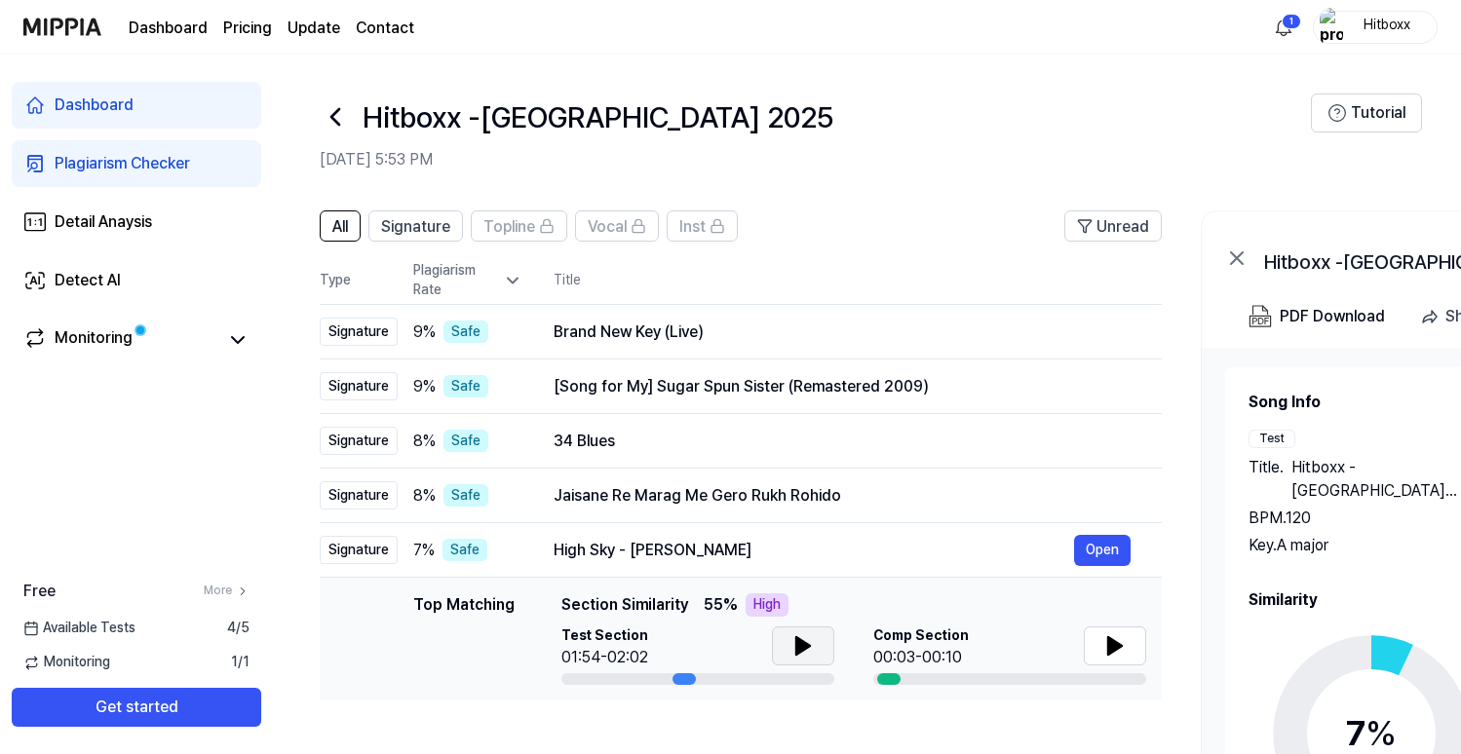
click at [786, 647] on button at bounding box center [803, 646] width 62 height 39
click at [794, 647] on icon at bounding box center [802, 646] width 23 height 23
click at [1106, 646] on icon at bounding box center [1114, 646] width 23 height 23
click at [1109, 646] on icon at bounding box center [1111, 646] width 4 height 16
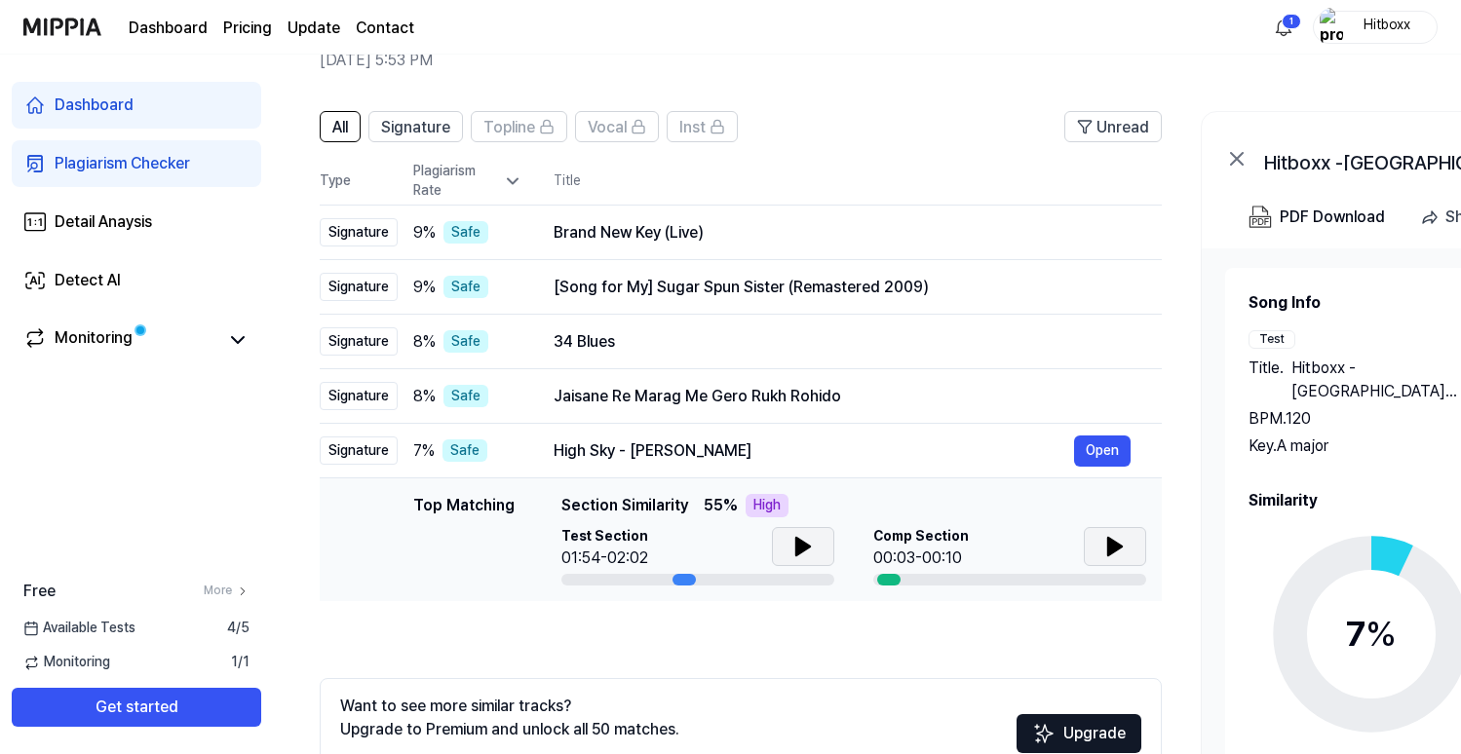
scroll to position [228, 0]
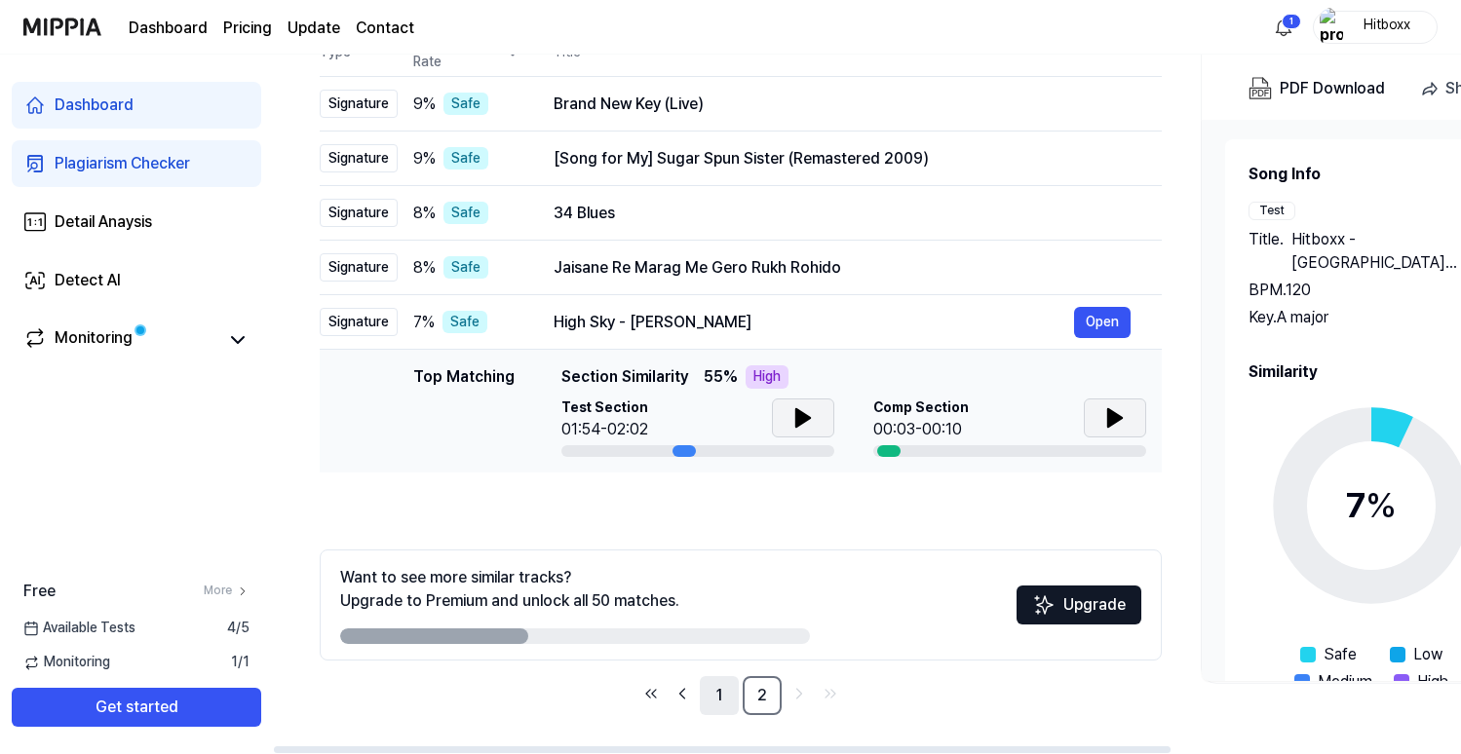
click at [723, 696] on link "1" at bounding box center [719, 695] width 39 height 39
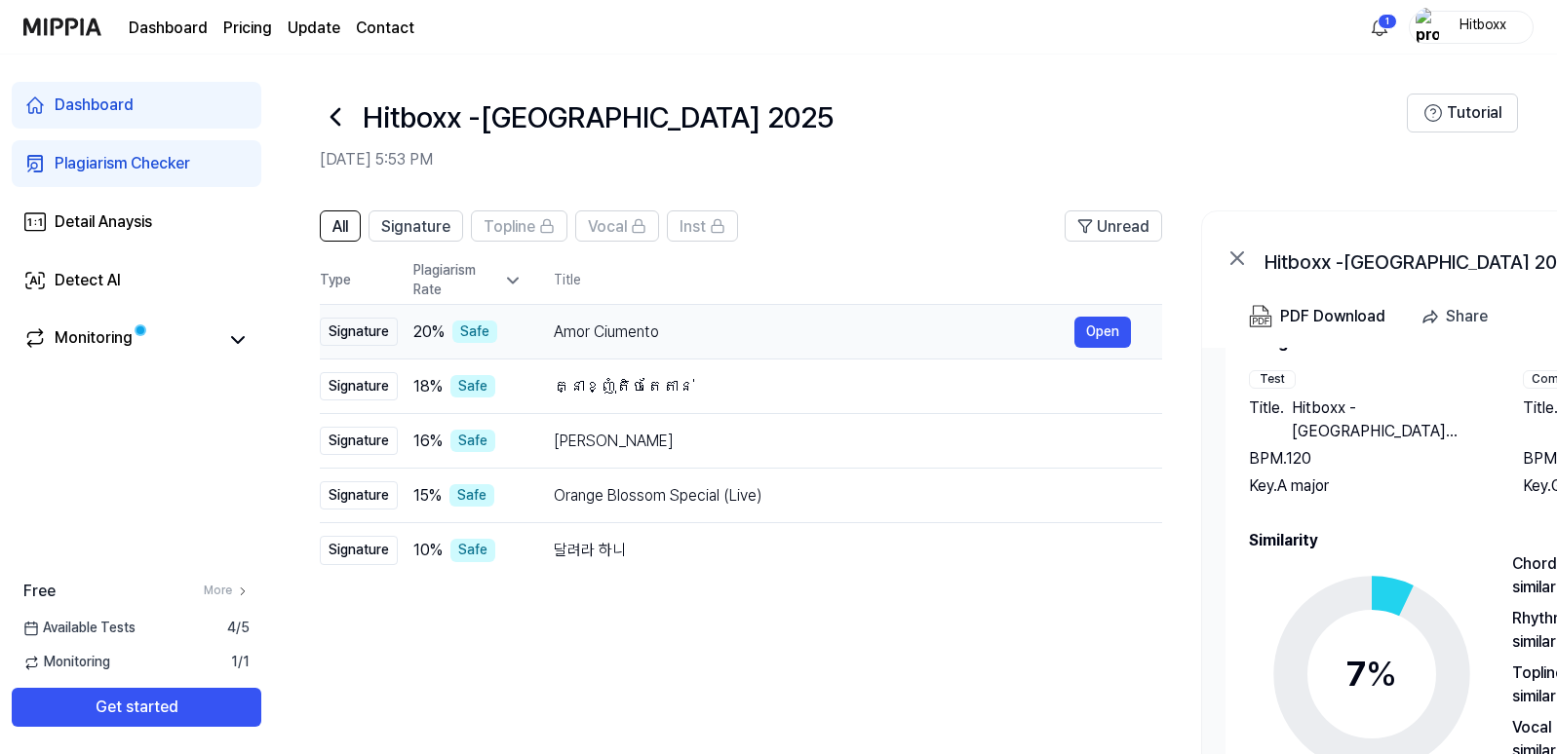
scroll to position [59, 0]
click at [327, 108] on icon at bounding box center [335, 116] width 31 height 31
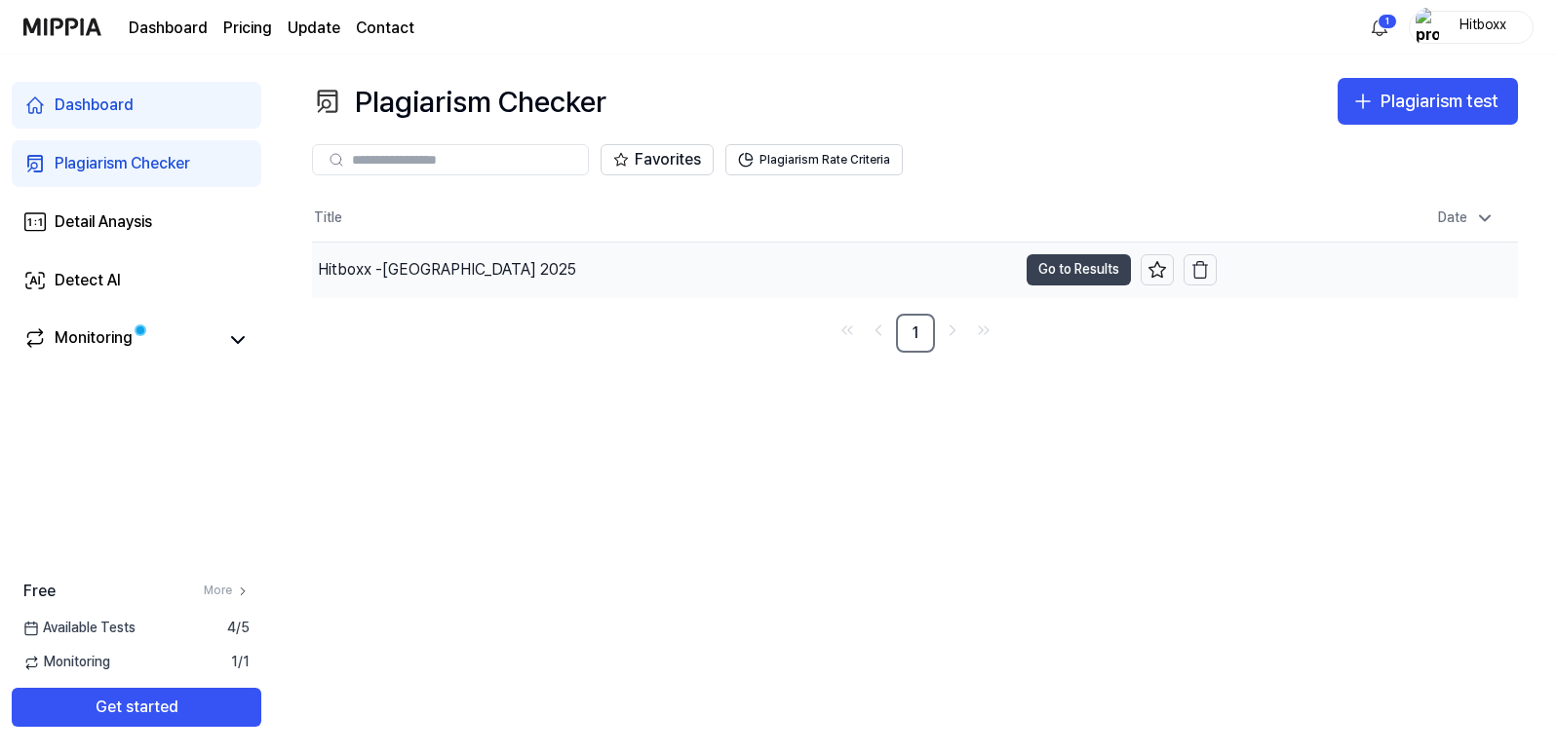
click at [1067, 267] on button "Go to Results" at bounding box center [1078, 269] width 104 height 31
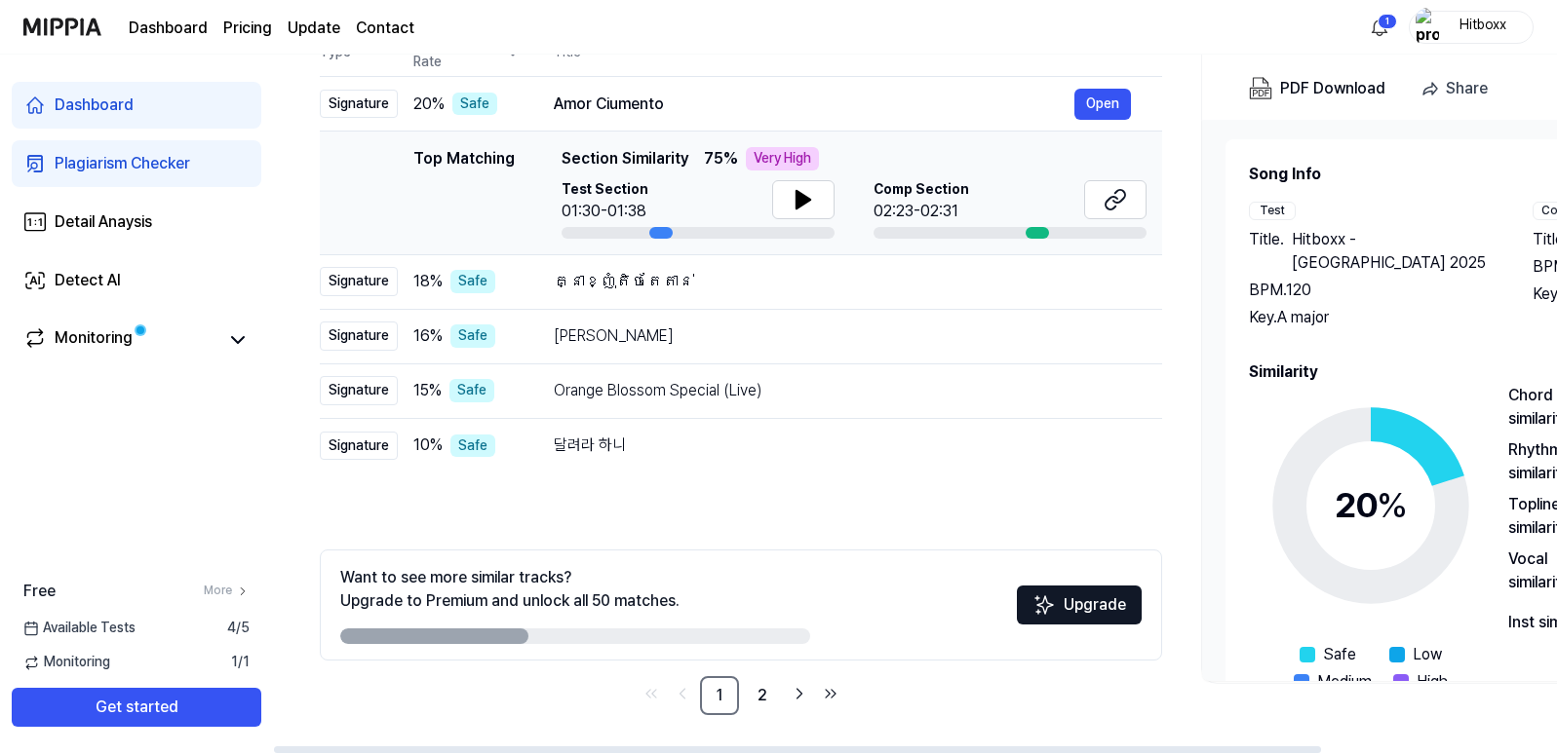
scroll to position [0, 0]
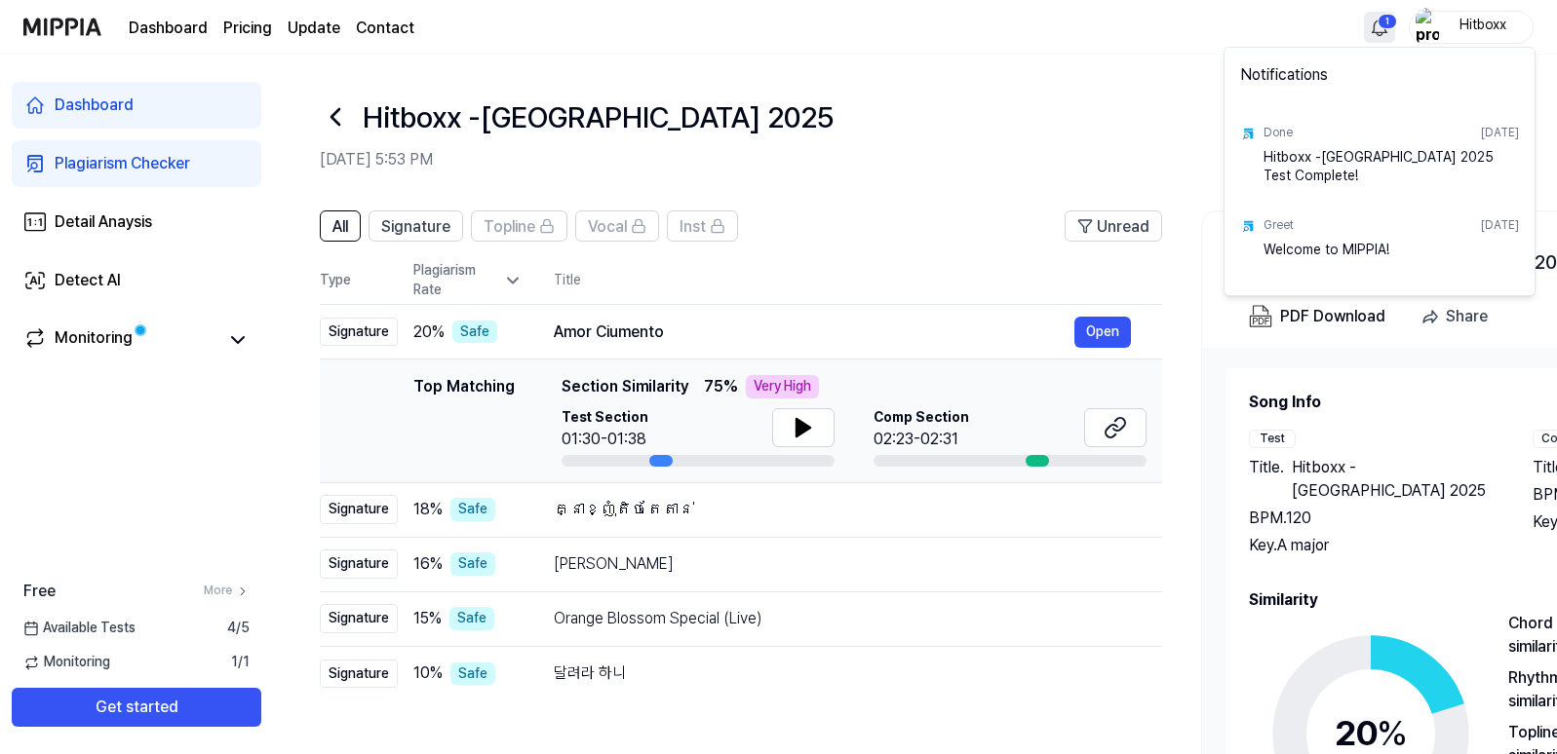
click at [1392, 28] on html "Dashboard Pricing Update Contact 1 Hitboxx Dashboard Plagiarism Checker Detail …" at bounding box center [778, 377] width 1557 height 754
click at [1386, 24] on html "Dashboard Pricing Update Contact Hitboxx Dashboard Plagiarism Checker Detail An…" at bounding box center [778, 377] width 1557 height 754
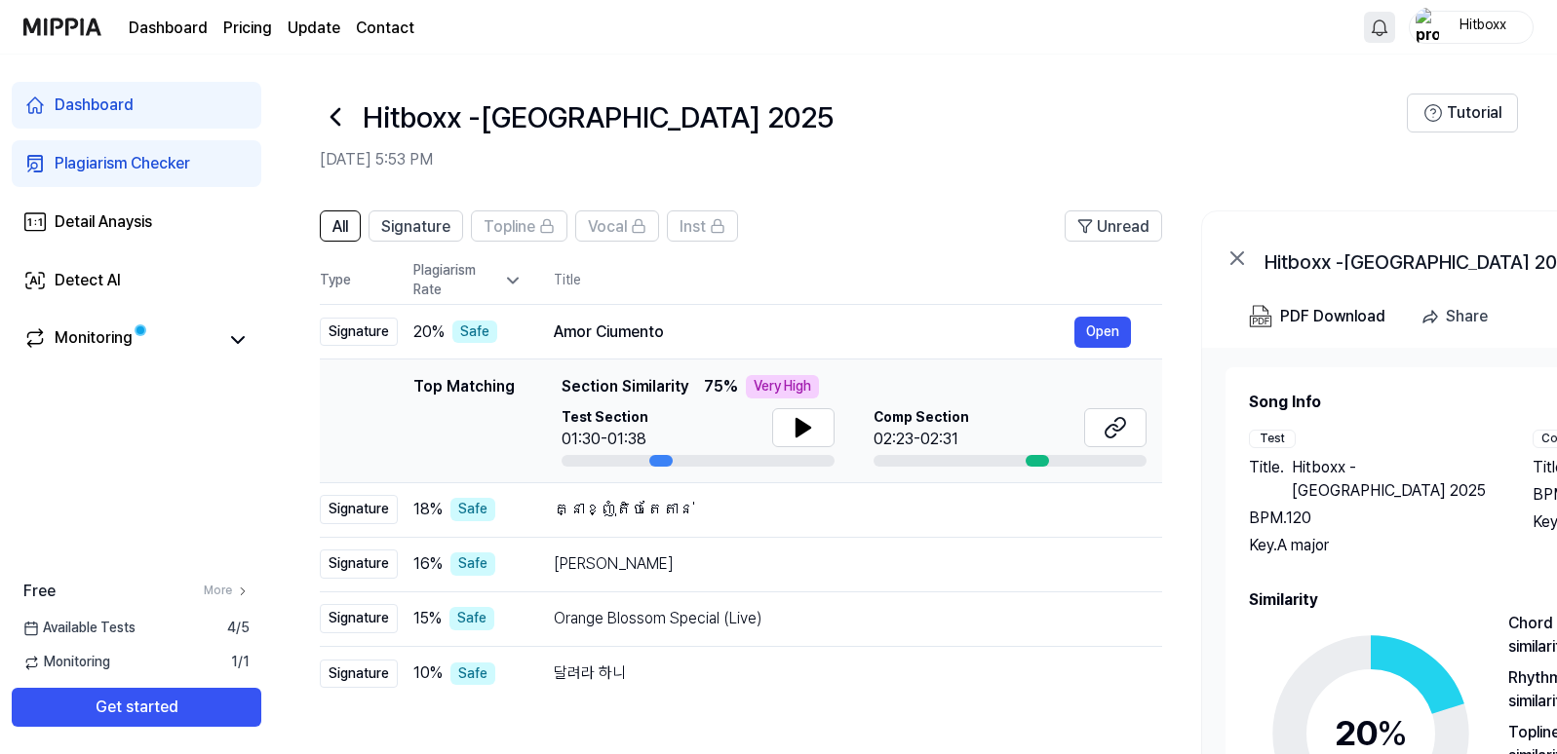
click at [335, 115] on icon at bounding box center [335, 116] width 31 height 31
